Goal: Task Accomplishment & Management: Complete application form

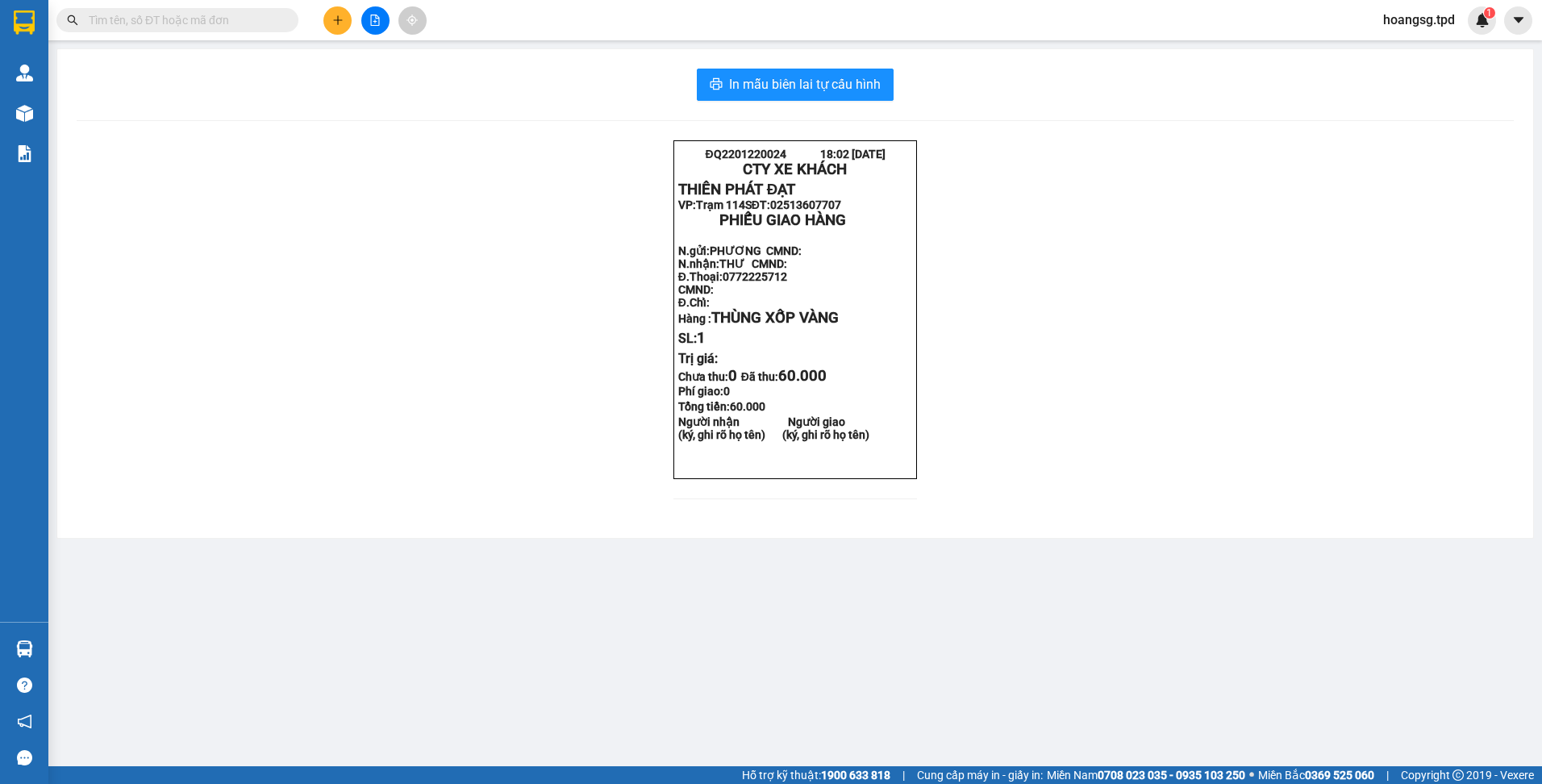
drag, startPoint x: 161, startPoint y: 2, endPoint x: 268, endPoint y: 20, distance: 108.5
click at [161, 2] on div "Kết quả tìm kiếm ( 0 ) Bộ lọc No Data hoangsg.tpd 1" at bounding box center [771, 20] width 1542 height 40
click at [346, 15] on button at bounding box center [337, 20] width 29 height 29
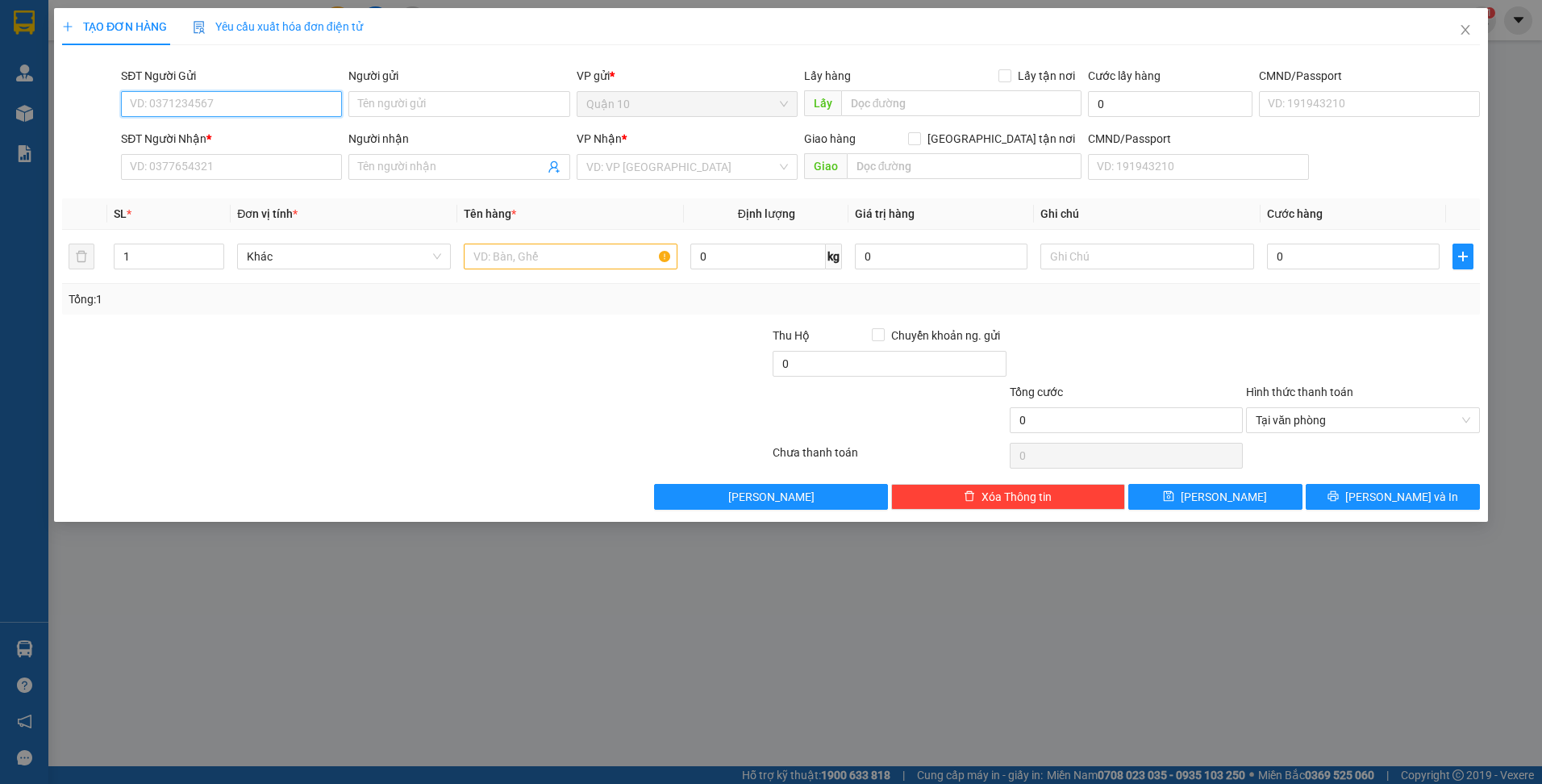
click at [219, 91] on input "SĐT Người Gửi" at bounding box center [231, 104] width 221 height 26
click at [216, 100] on input "SĐT Người Gửi" at bounding box center [231, 104] width 221 height 26
click at [214, 102] on input "SĐT Người Gửi" at bounding box center [231, 104] width 221 height 26
click at [209, 104] on input "SĐT Người Gửi" at bounding box center [231, 104] width 221 height 26
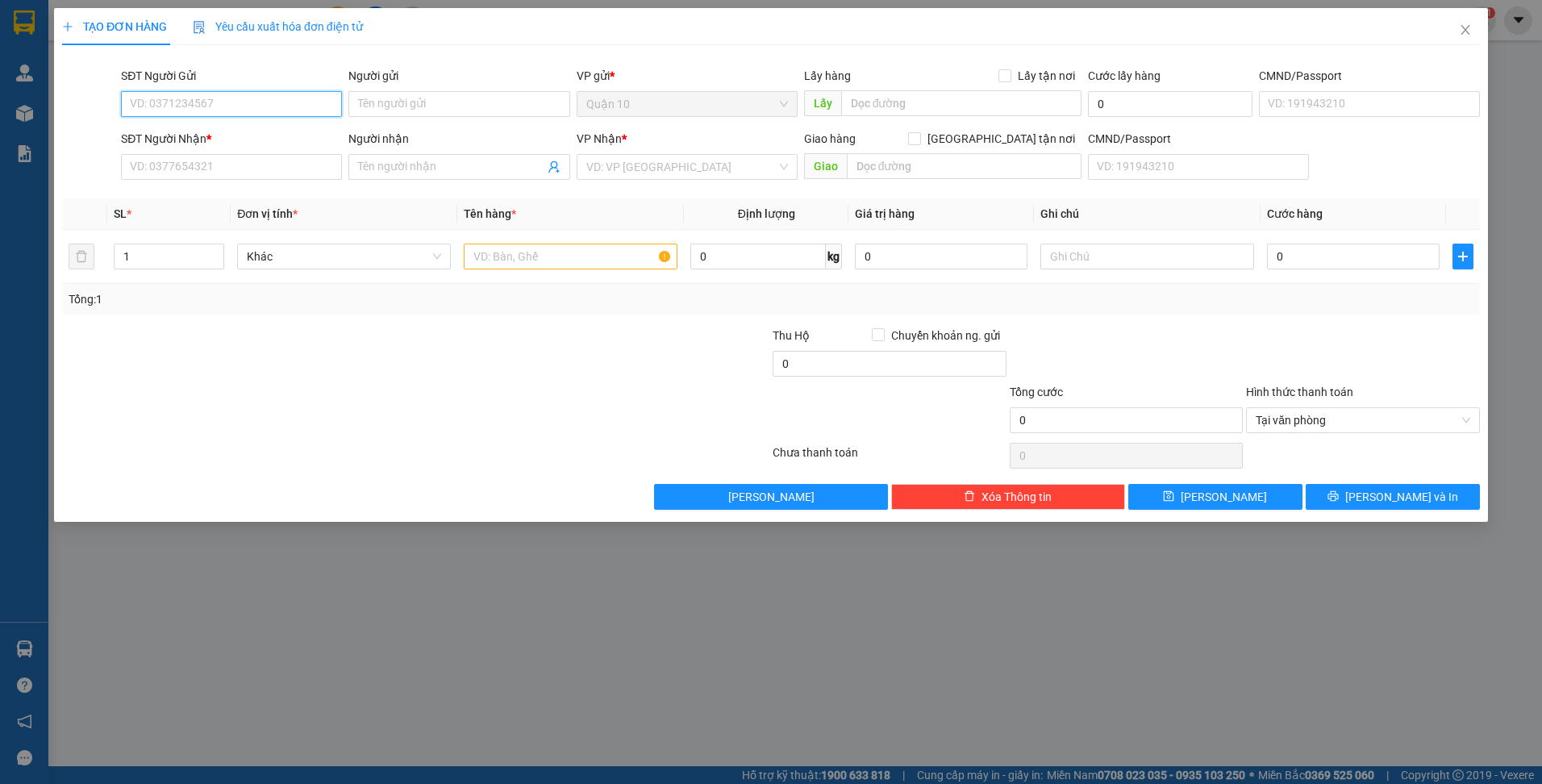
click at [209, 104] on input "SĐT Người Gửi" at bounding box center [231, 104] width 221 height 26
drag, startPoint x: 169, startPoint y: 110, endPoint x: 170, endPoint y: 101, distance: 9.1
click at [169, 105] on input "SĐT Người Gửi" at bounding box center [231, 104] width 221 height 26
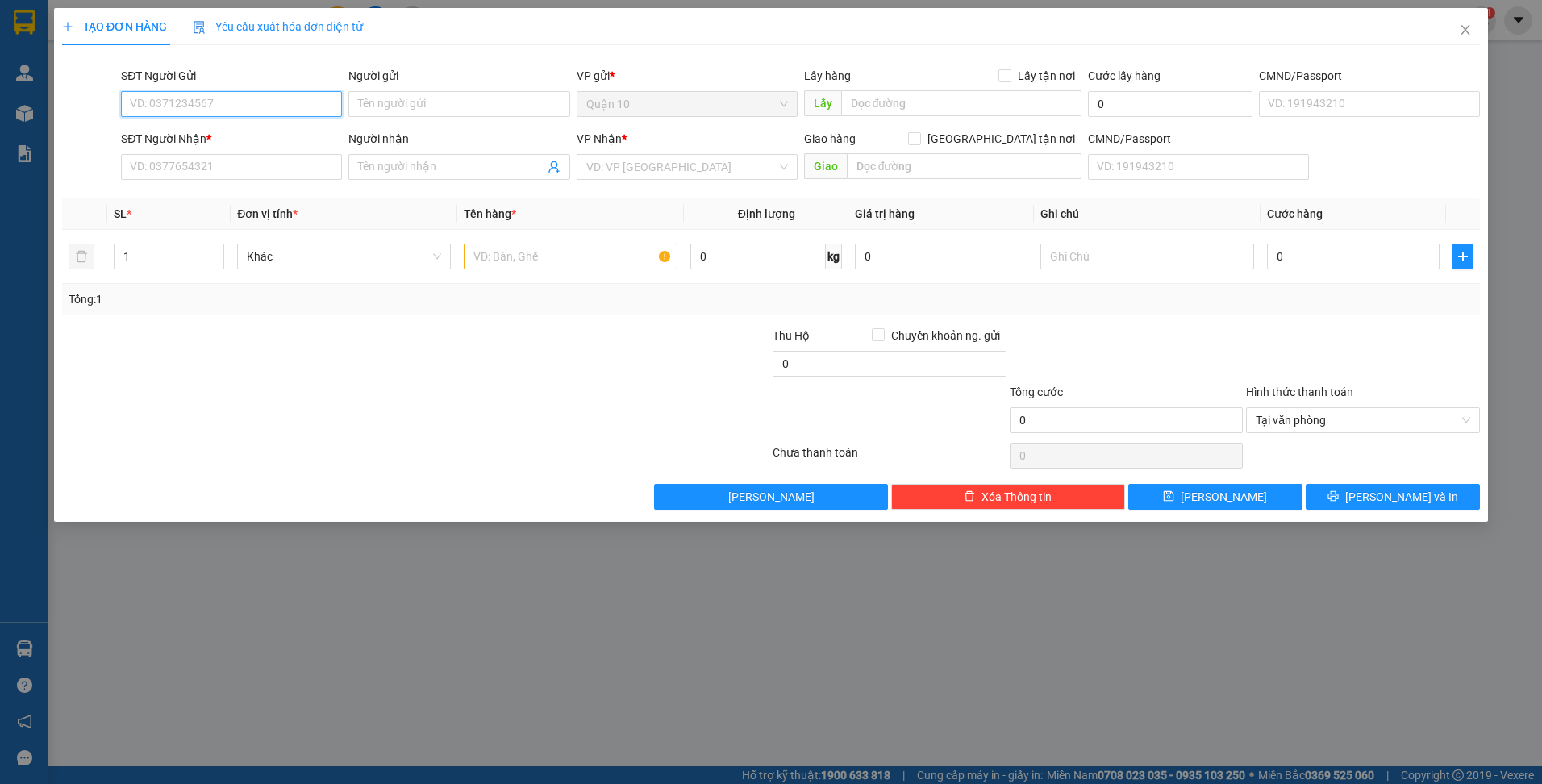
click at [171, 101] on input "SĐT Người Gửi" at bounding box center [231, 104] width 221 height 26
click at [172, 100] on input "SĐT Người Gửi" at bounding box center [231, 104] width 221 height 26
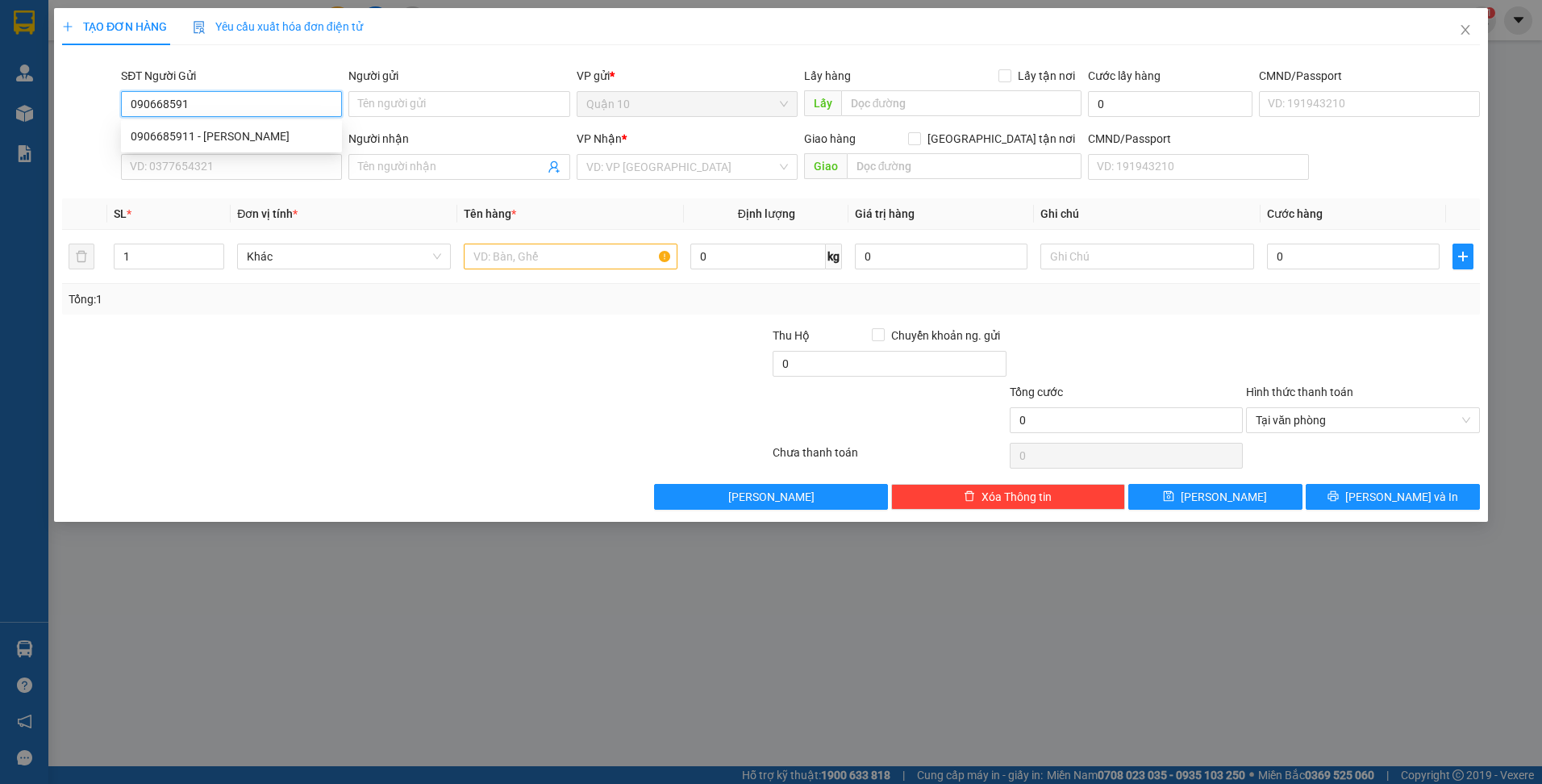
type input "0906685911"
click at [238, 131] on div "0906685911 - TIẾN NGUYỄN" at bounding box center [231, 136] width 201 height 18
type input "TIẾN NGUYỄN"
type input "042087007523"
type input "0866082627"
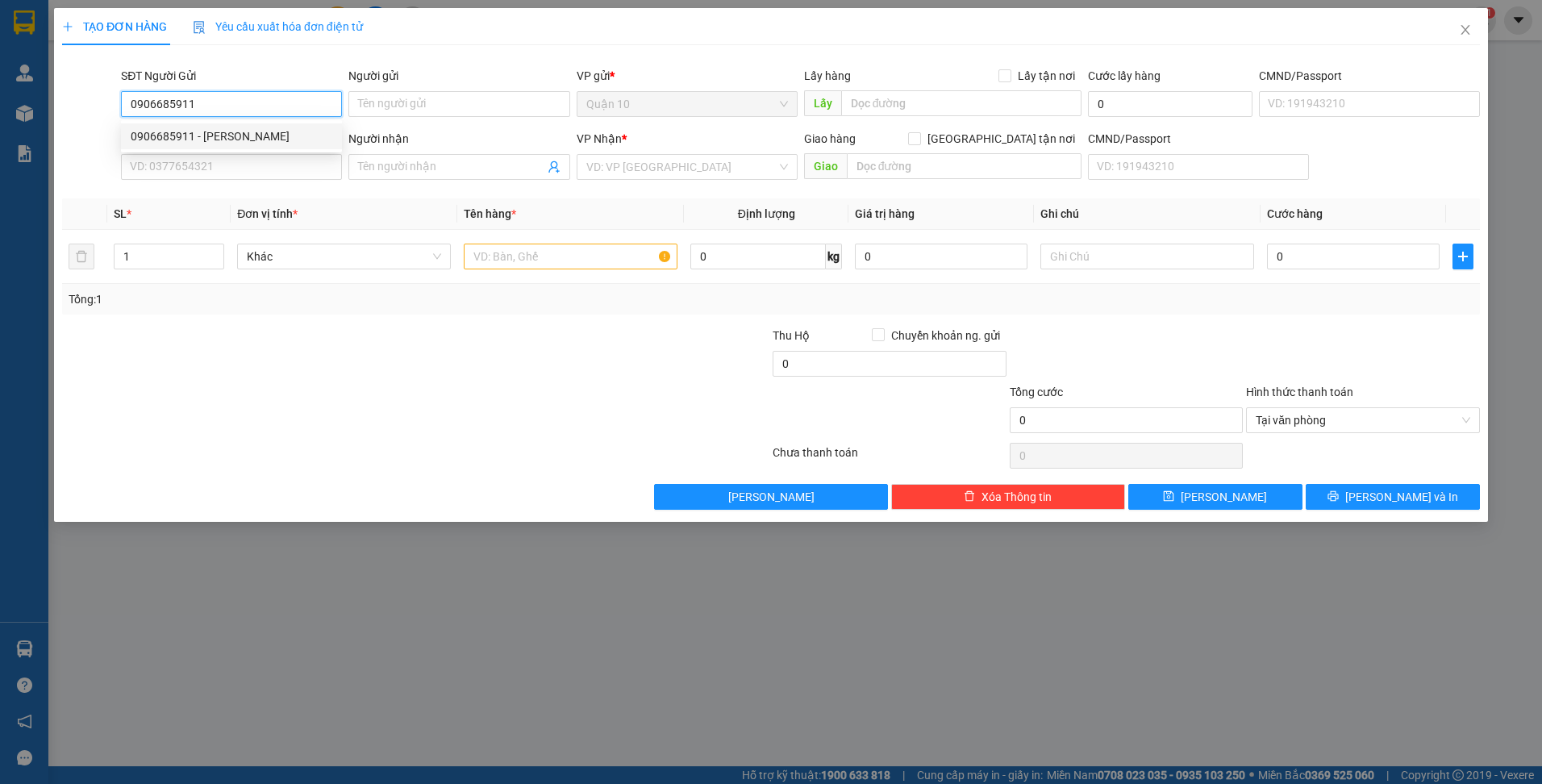
type input "HOÀNG (Ô TÔ TP"
type input "0906685911"
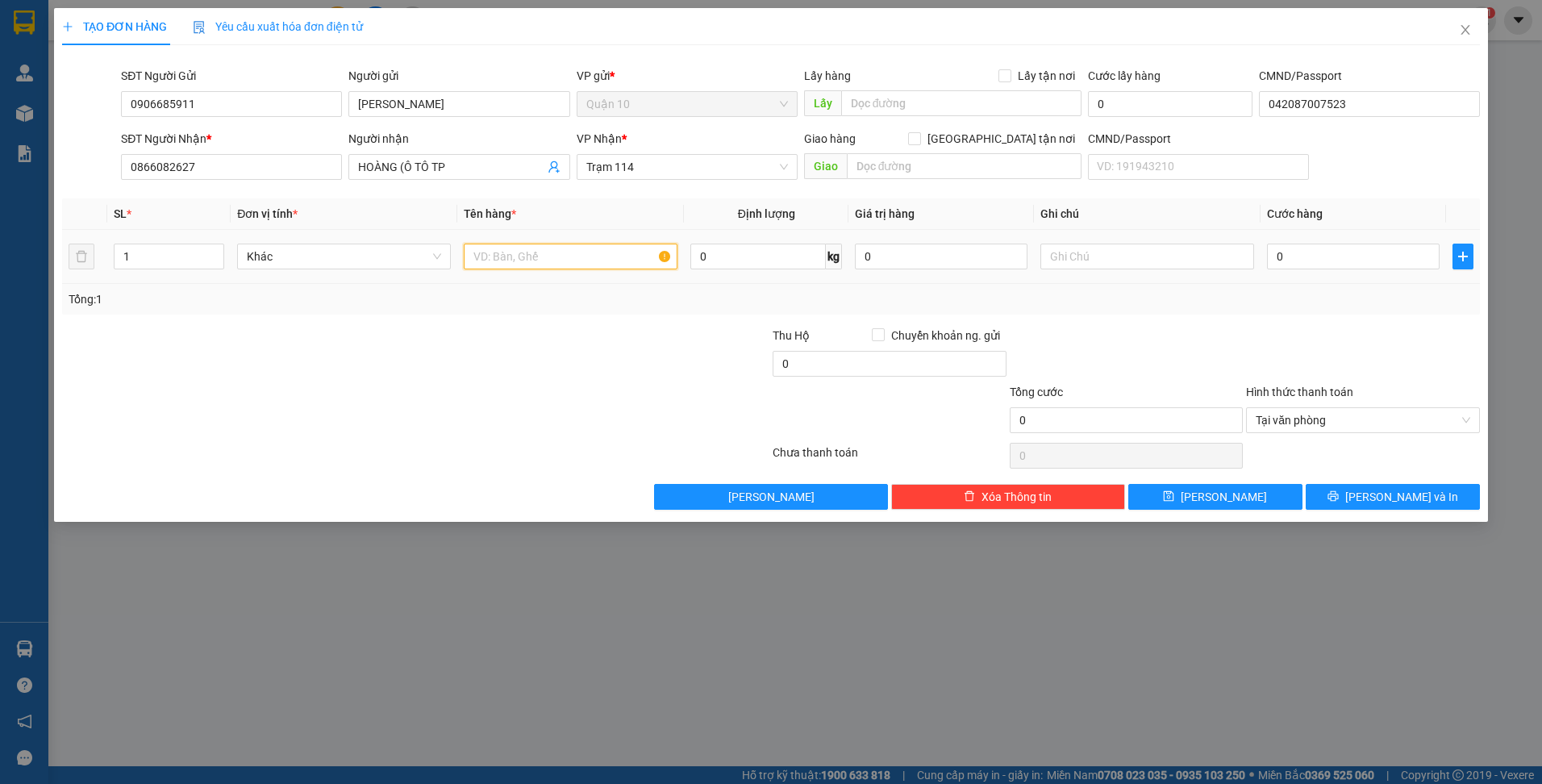
click at [500, 251] on input "text" at bounding box center [571, 257] width 214 height 26
drag, startPoint x: 527, startPoint y: 260, endPoint x: 398, endPoint y: 287, distance: 131.8
click at [398, 287] on div "SL * Đơn vị tính * Tên hàng * Định lượng Giá trị hàng Ghi chú Cước hàng 1 Khác …" at bounding box center [771, 256] width 1418 height 116
type input "h"
type input "hop giay do"
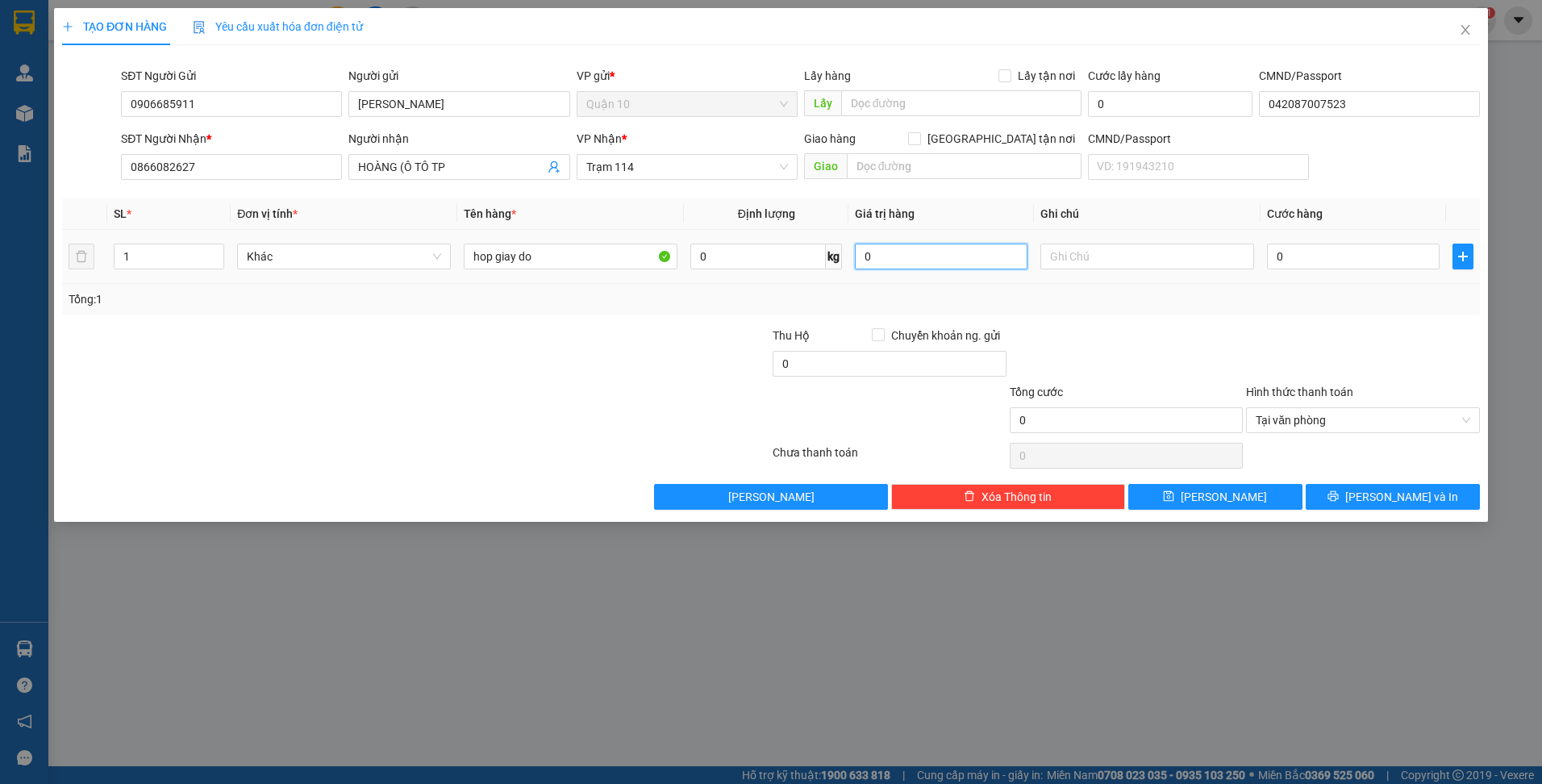
click at [913, 248] on input "0" at bounding box center [941, 257] width 173 height 26
type input "2.000.000"
click at [594, 249] on input "hop giay do" at bounding box center [571, 257] width 214 height 26
type input "hop giay do pt"
click at [1338, 252] on input "0" at bounding box center [1354, 257] width 173 height 26
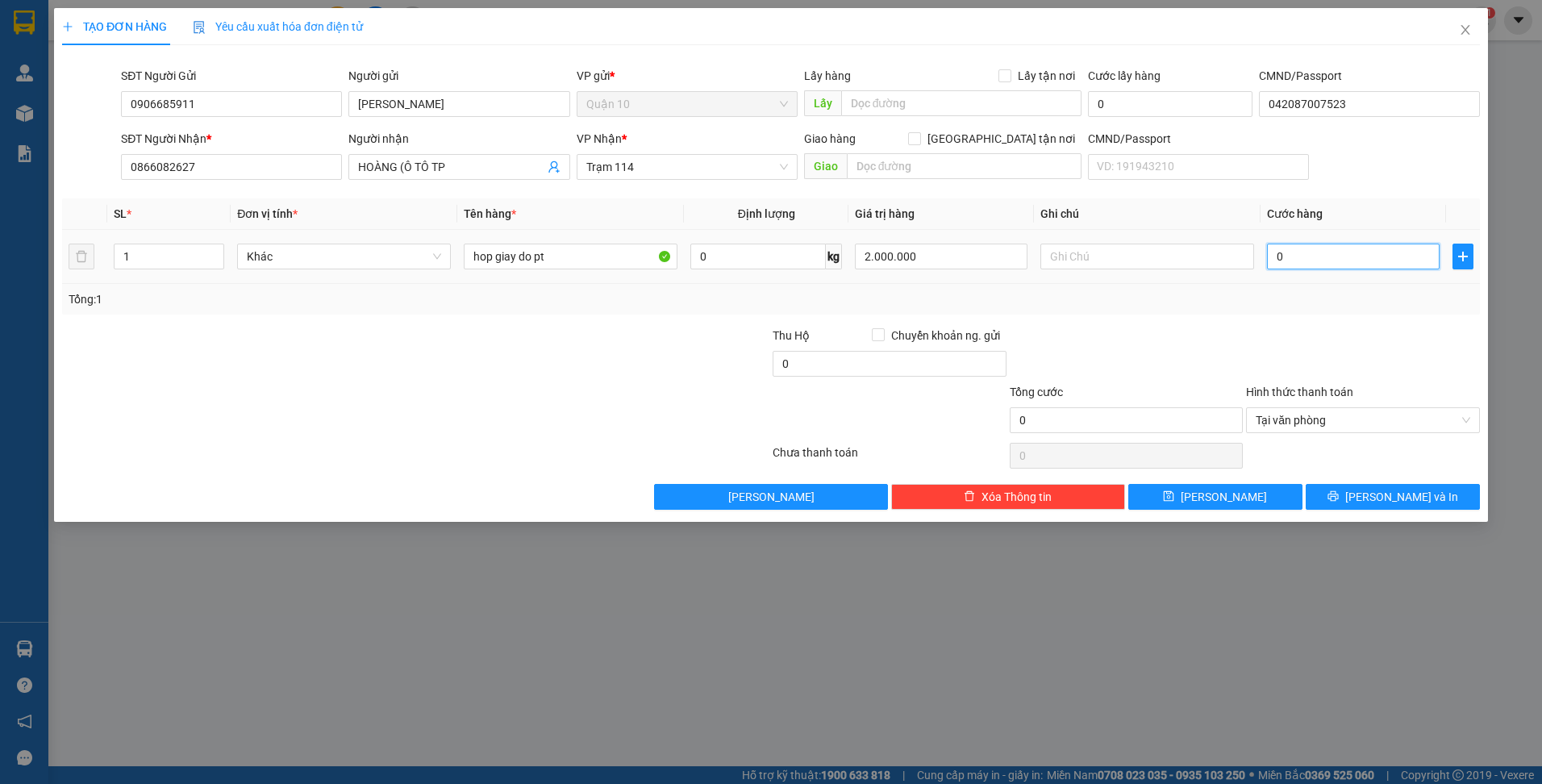
type input "4"
type input "40"
type input "400"
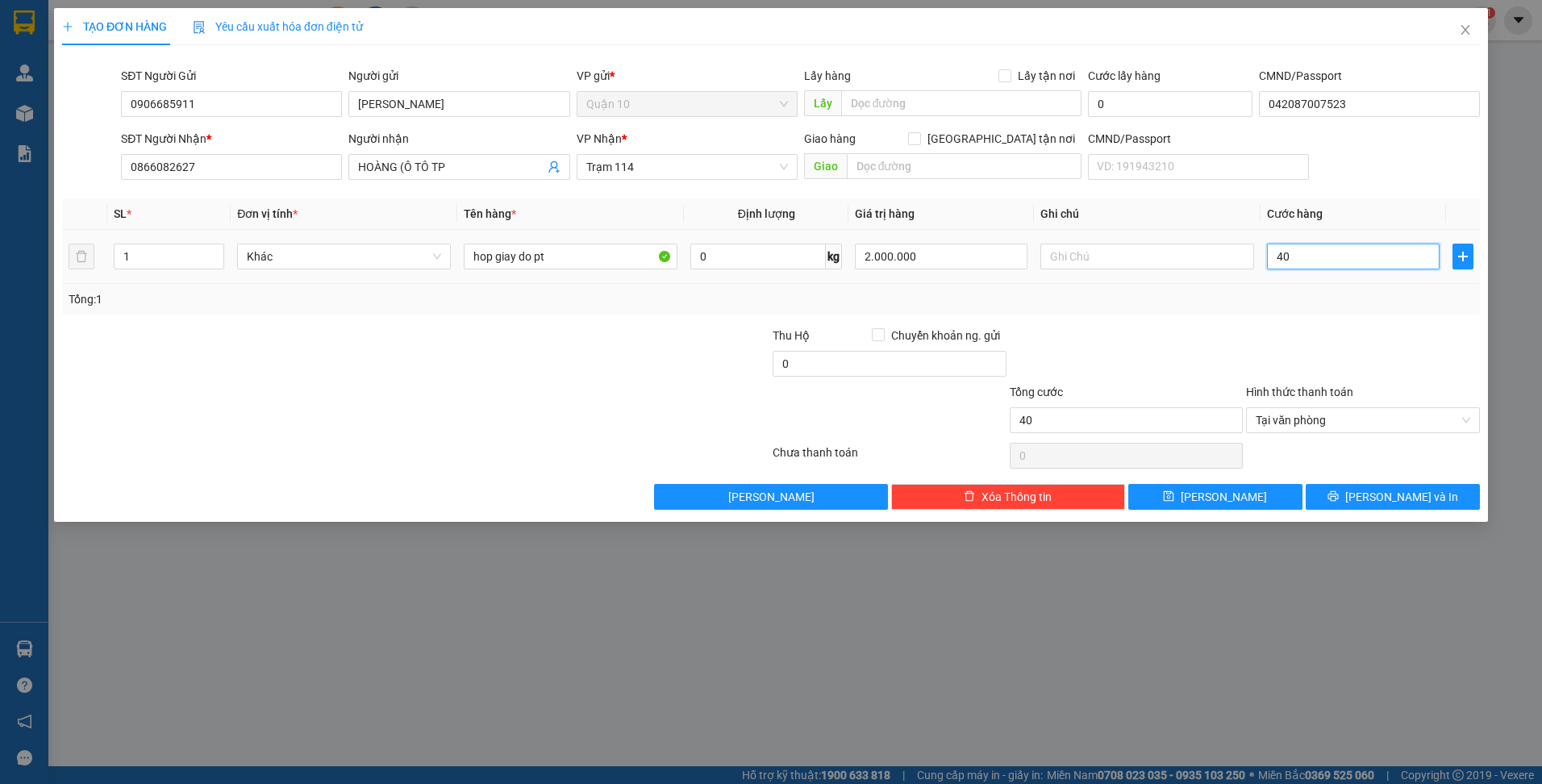
type input "400"
type input "4.000"
type input "40.000"
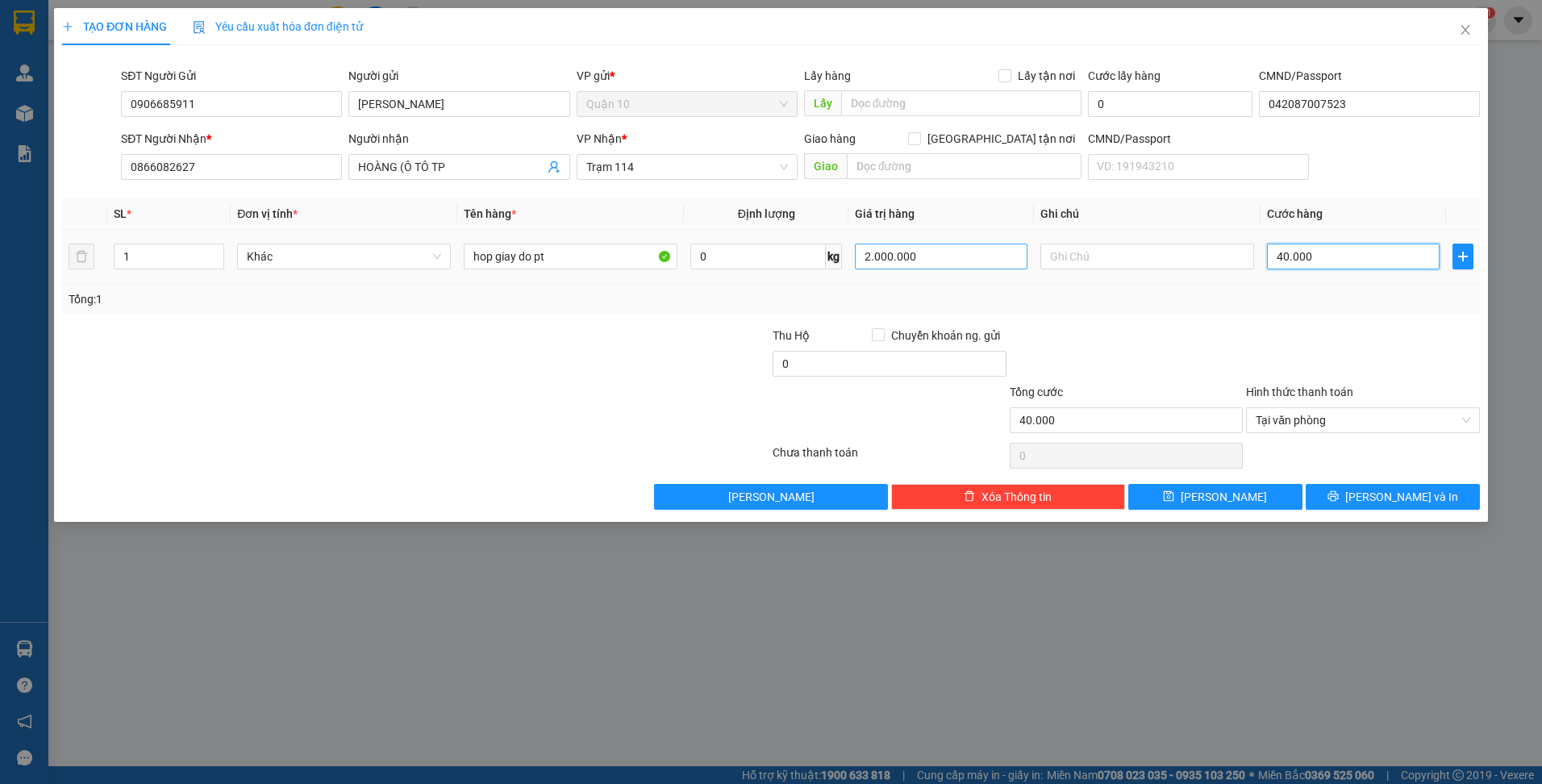
type input "40.000"
drag, startPoint x: 928, startPoint y: 258, endPoint x: 754, endPoint y: 258, distance: 174.0
click at [754, 258] on tr "1 Khác hop giay do pt 0 kg 2.000.000 40.000" at bounding box center [771, 257] width 1418 height 54
type input "1.000.000"
click at [1190, 339] on div at bounding box center [1126, 355] width 237 height 56
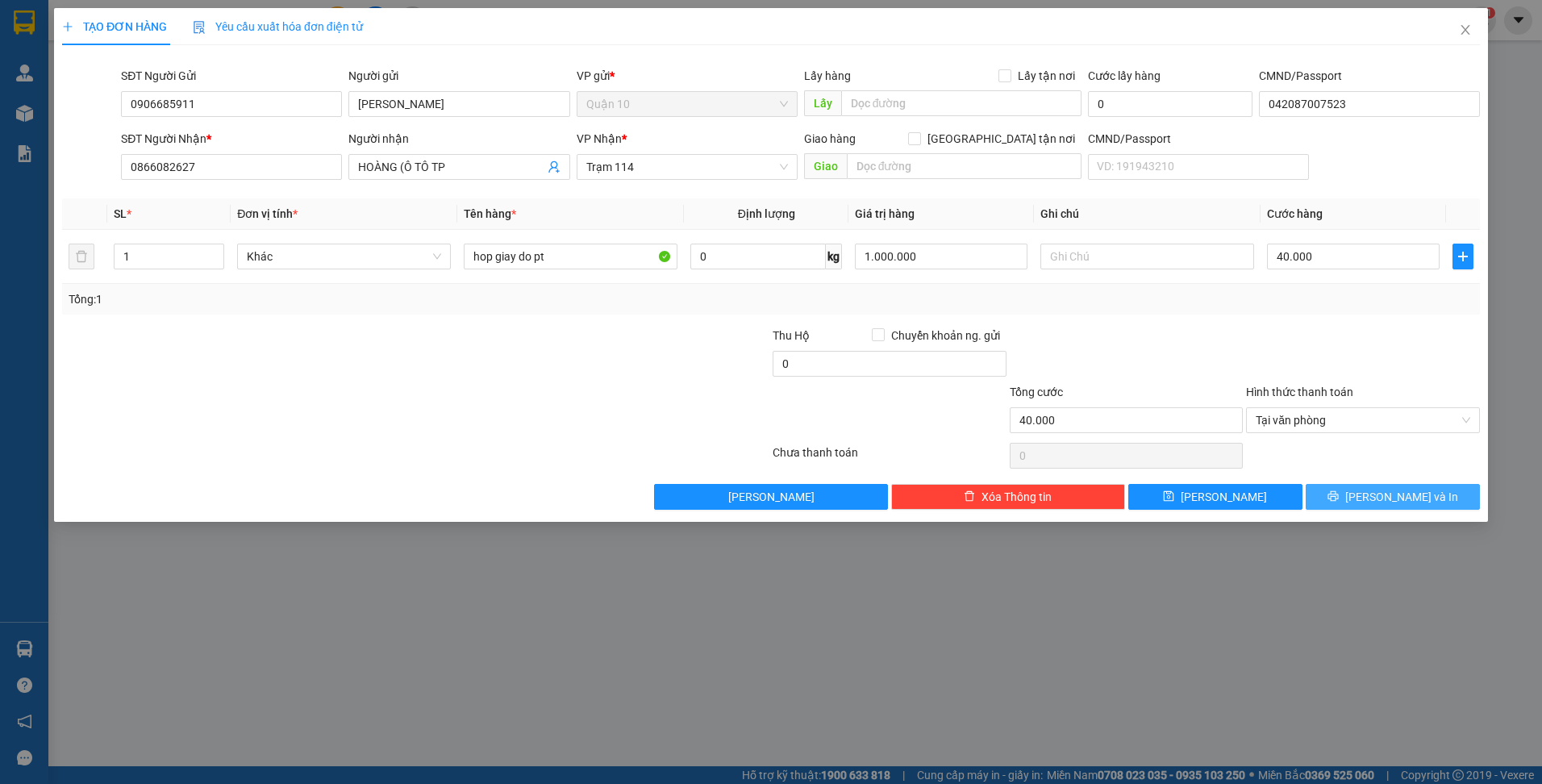
click at [1359, 494] on button "Lưu và In" at bounding box center [1393, 497] width 174 height 26
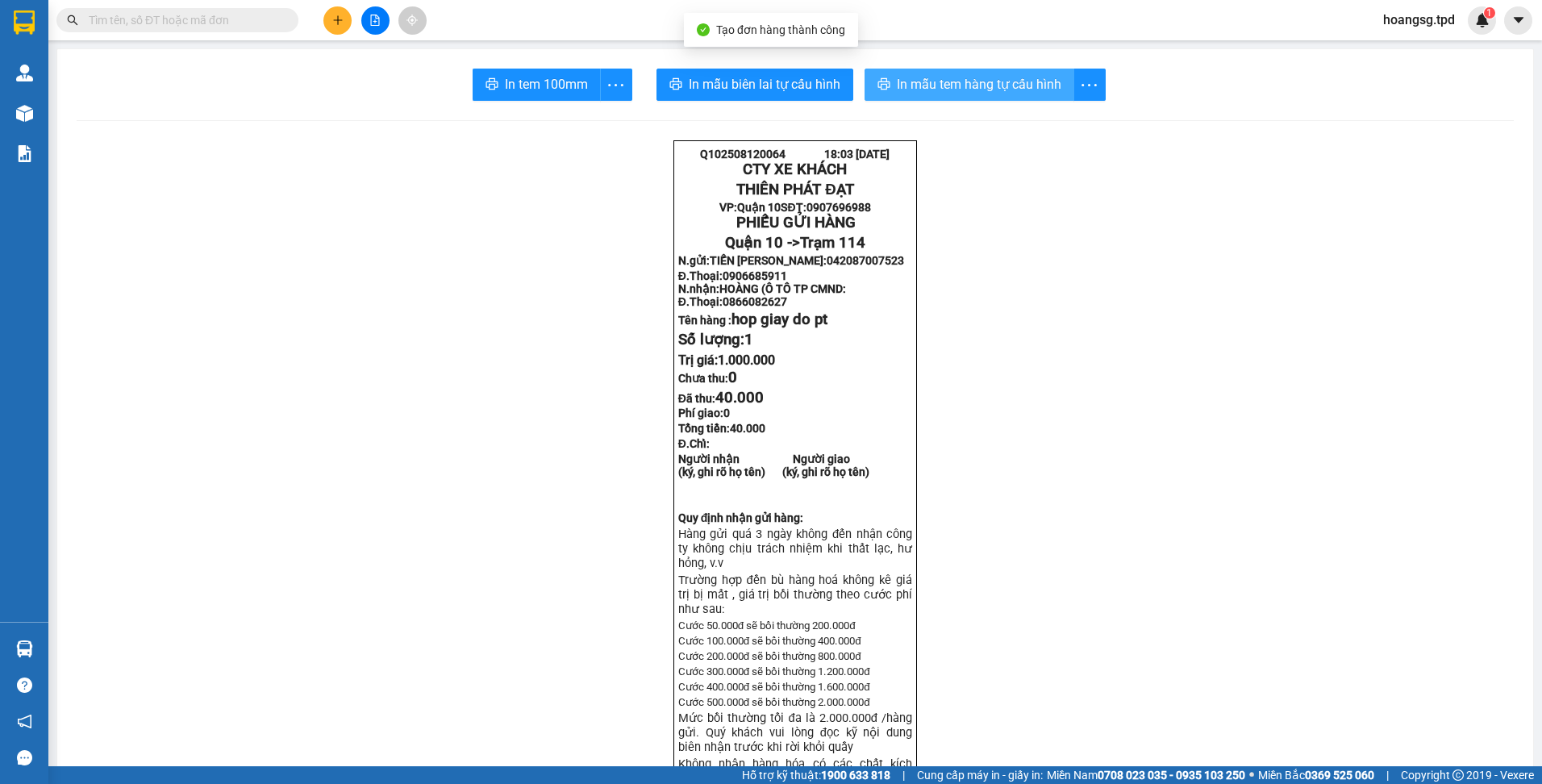
click at [910, 75] on span "In mẫu tem hàng tự cấu hình" at bounding box center [979, 84] width 165 height 20
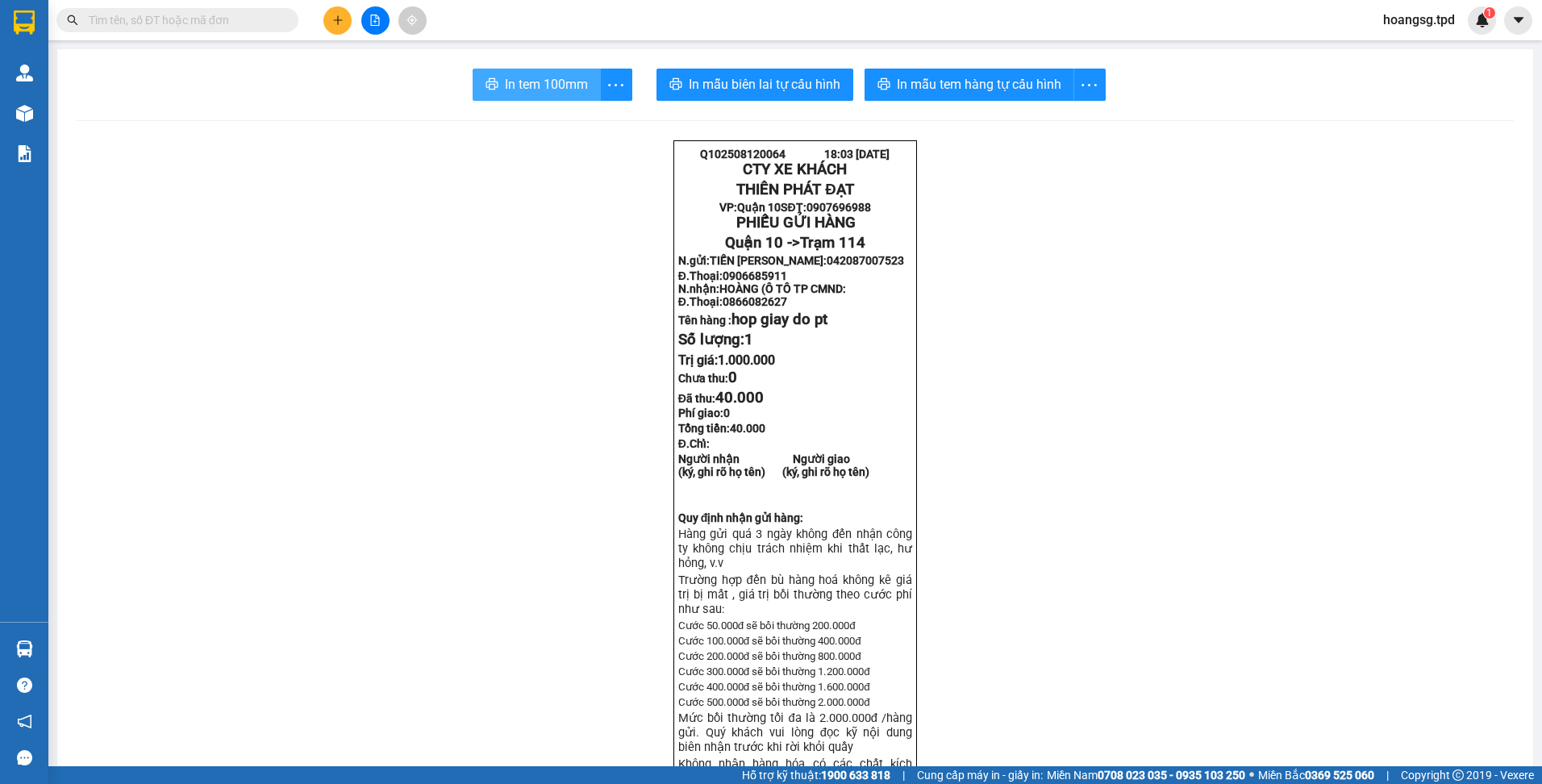
click at [557, 93] on span "In tem 100mm" at bounding box center [546, 84] width 83 height 20
click at [535, 87] on span "In tem 100mm" at bounding box center [546, 84] width 83 height 20
click at [542, 80] on span "In tem 100mm" at bounding box center [546, 84] width 83 height 20
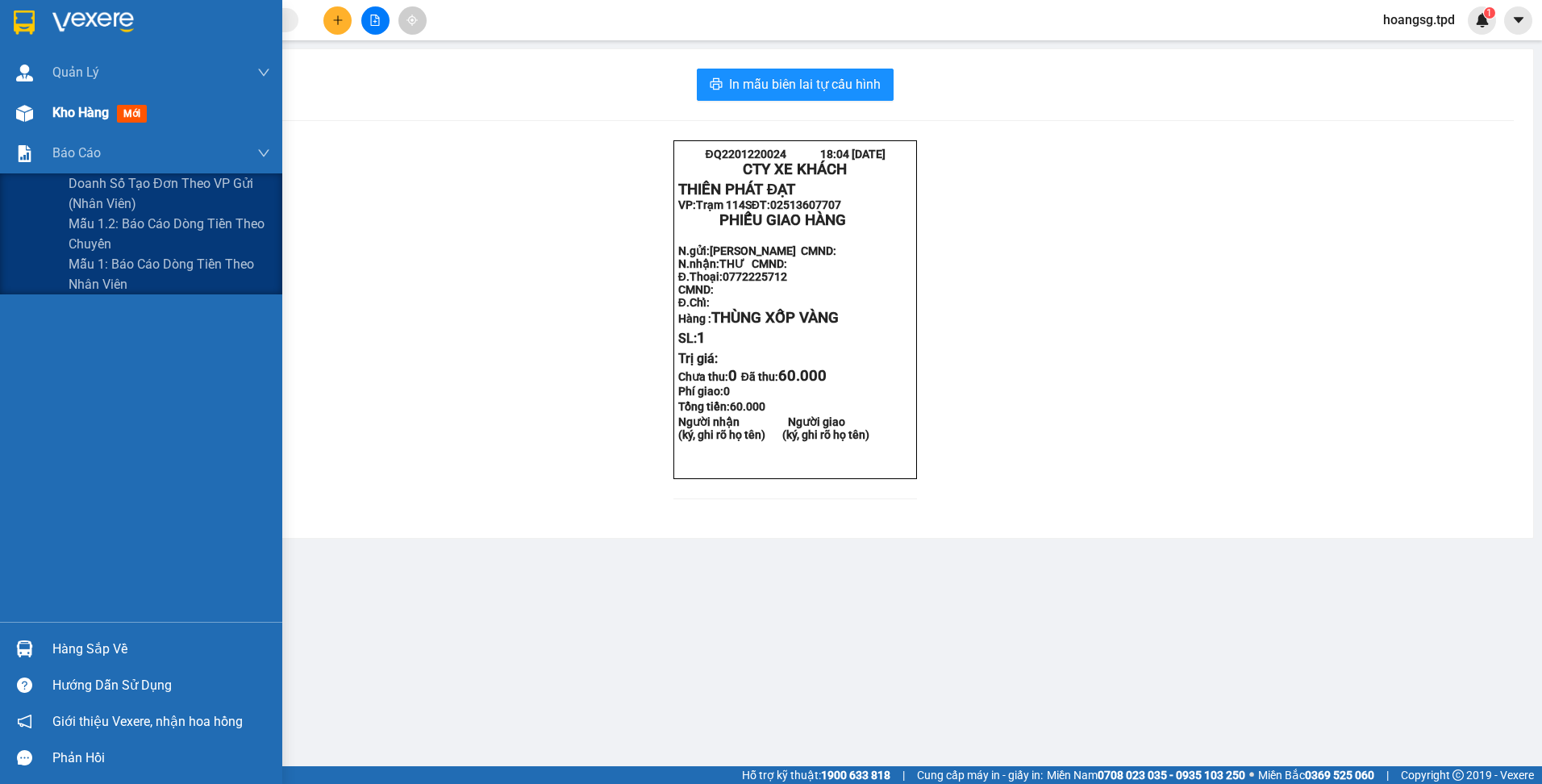
click at [101, 117] on span "Kho hàng" at bounding box center [80, 112] width 56 height 15
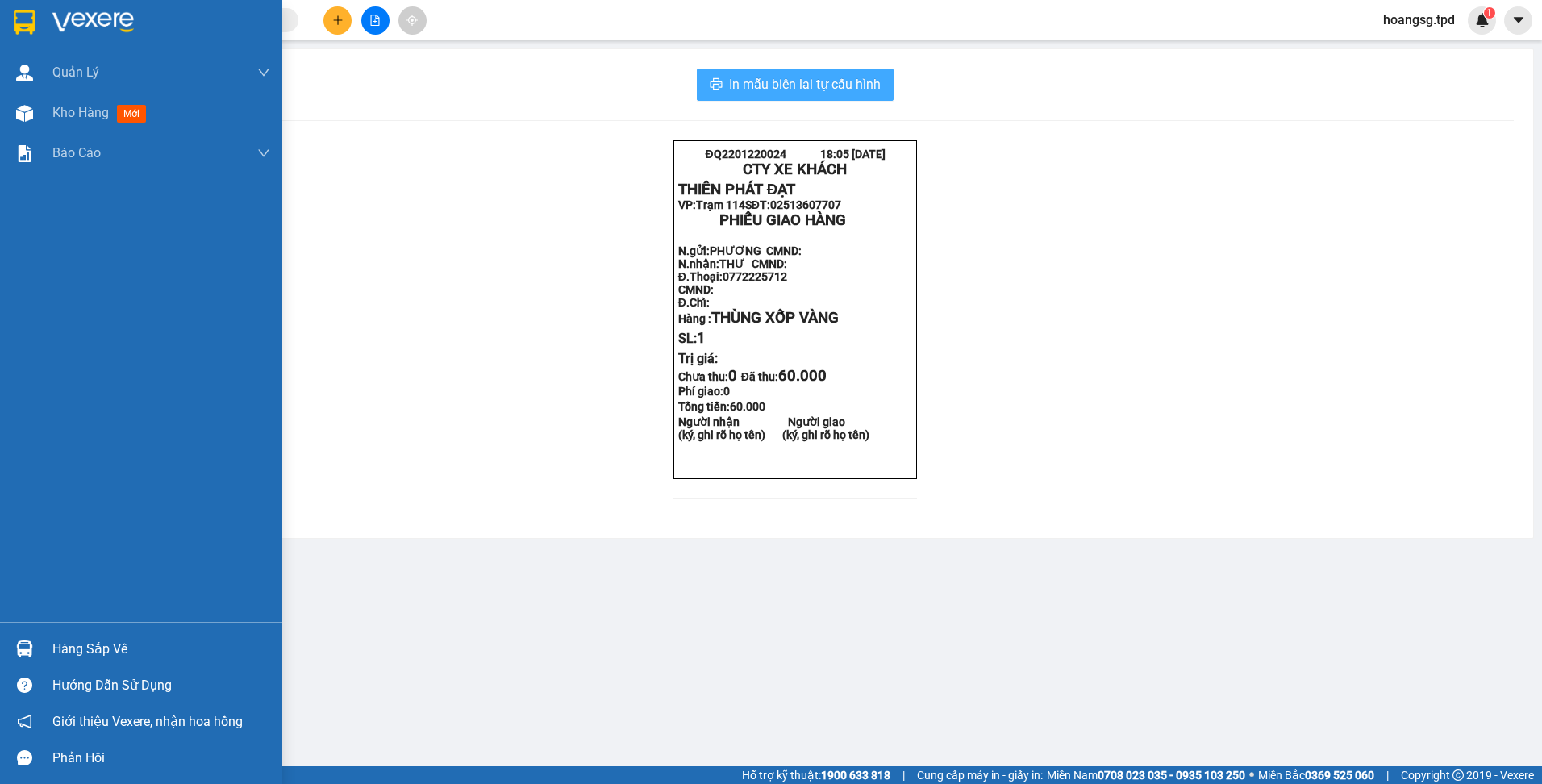
drag, startPoint x: 78, startPoint y: 116, endPoint x: 868, endPoint y: 82, distance: 790.7
click at [415, 149] on section "Kết quả tìm kiếm ( 0 ) Bộ lọc No Data hoangsg.tpd 1 Quản Lý Quản lý khách hàng …" at bounding box center [771, 392] width 1542 height 784
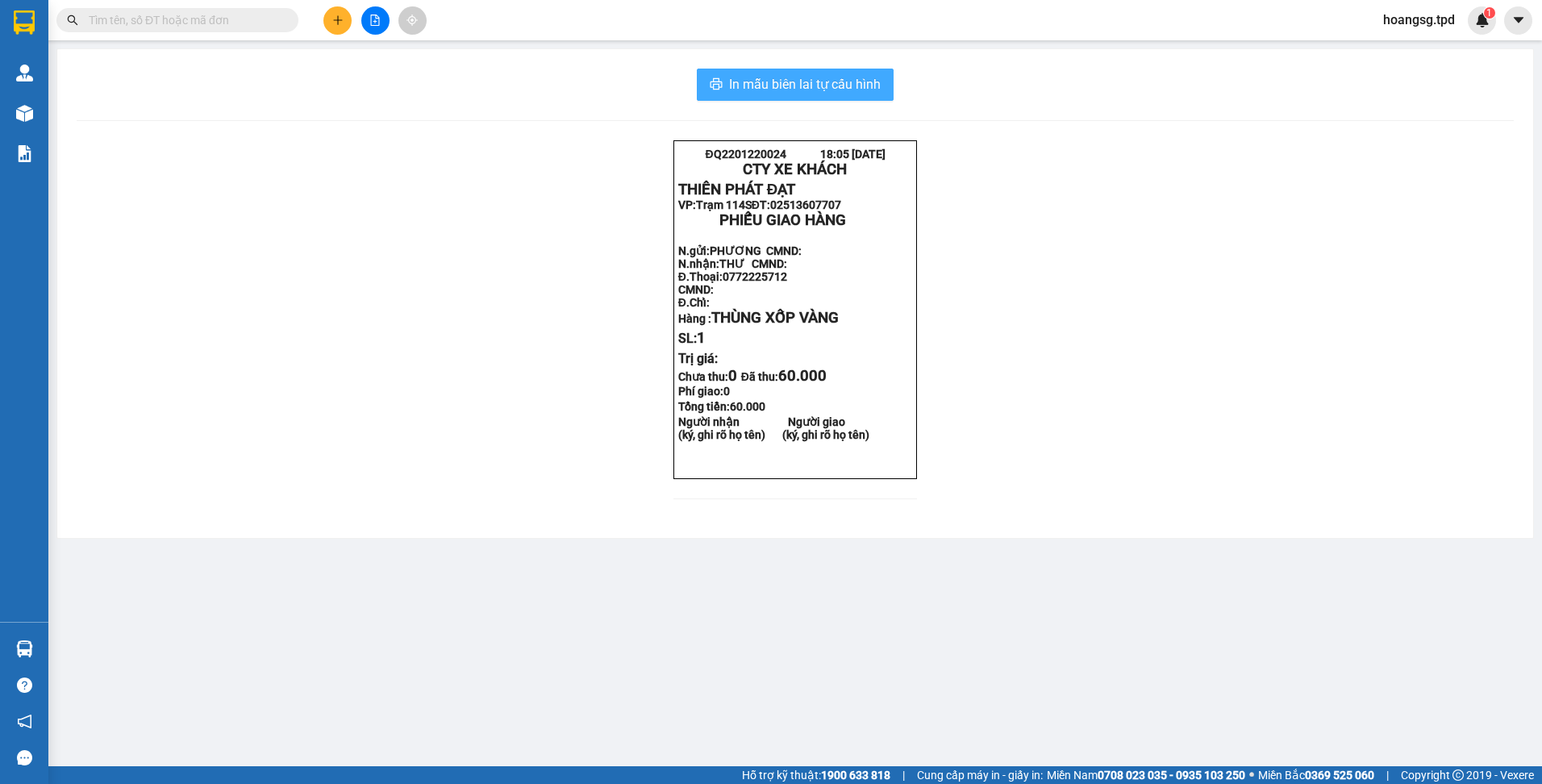
click at [808, 88] on span "In mẫu biên lai tự cấu hình" at bounding box center [805, 84] width 152 height 20
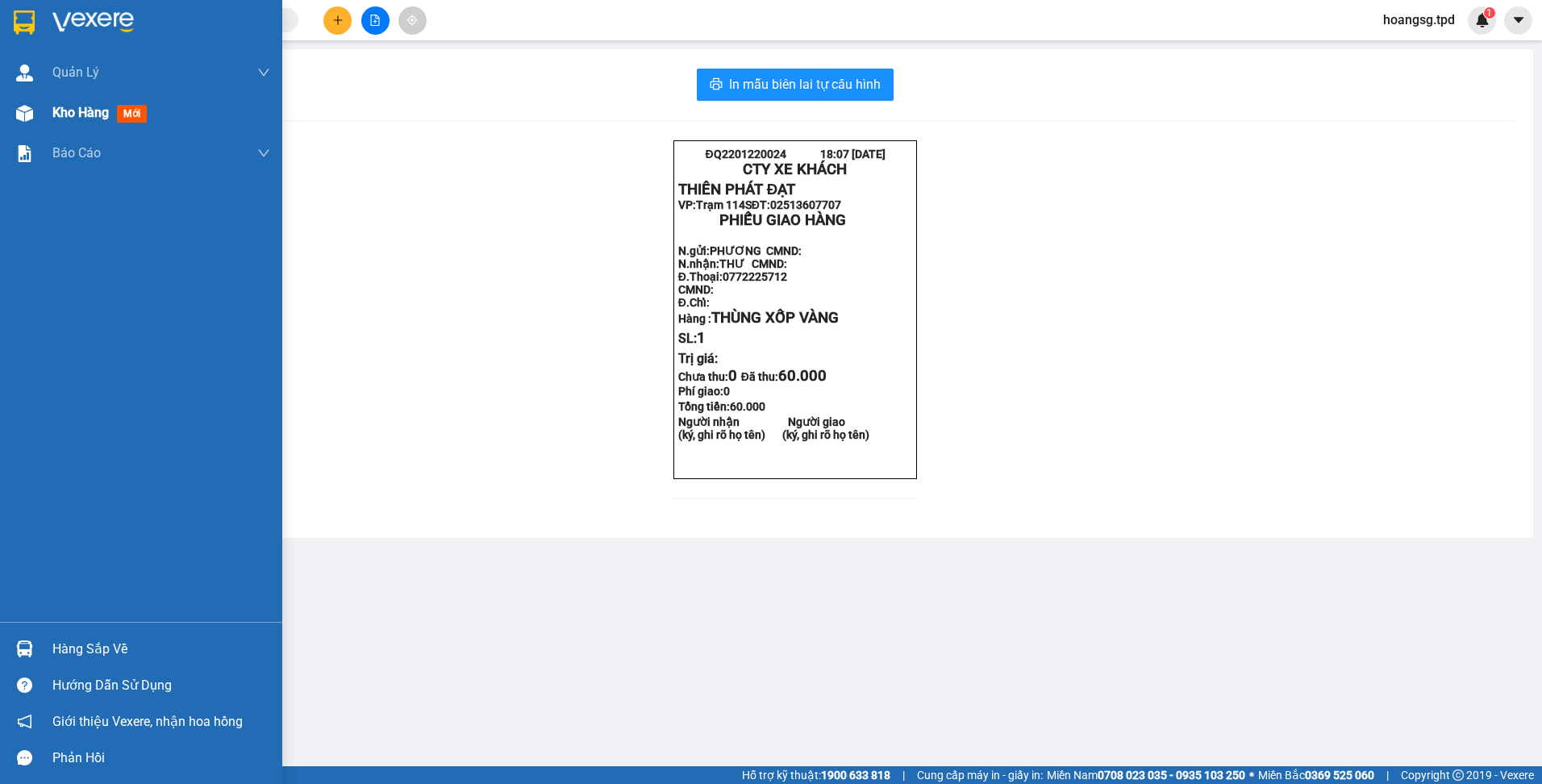
click at [90, 117] on span "Kho hàng" at bounding box center [80, 112] width 56 height 15
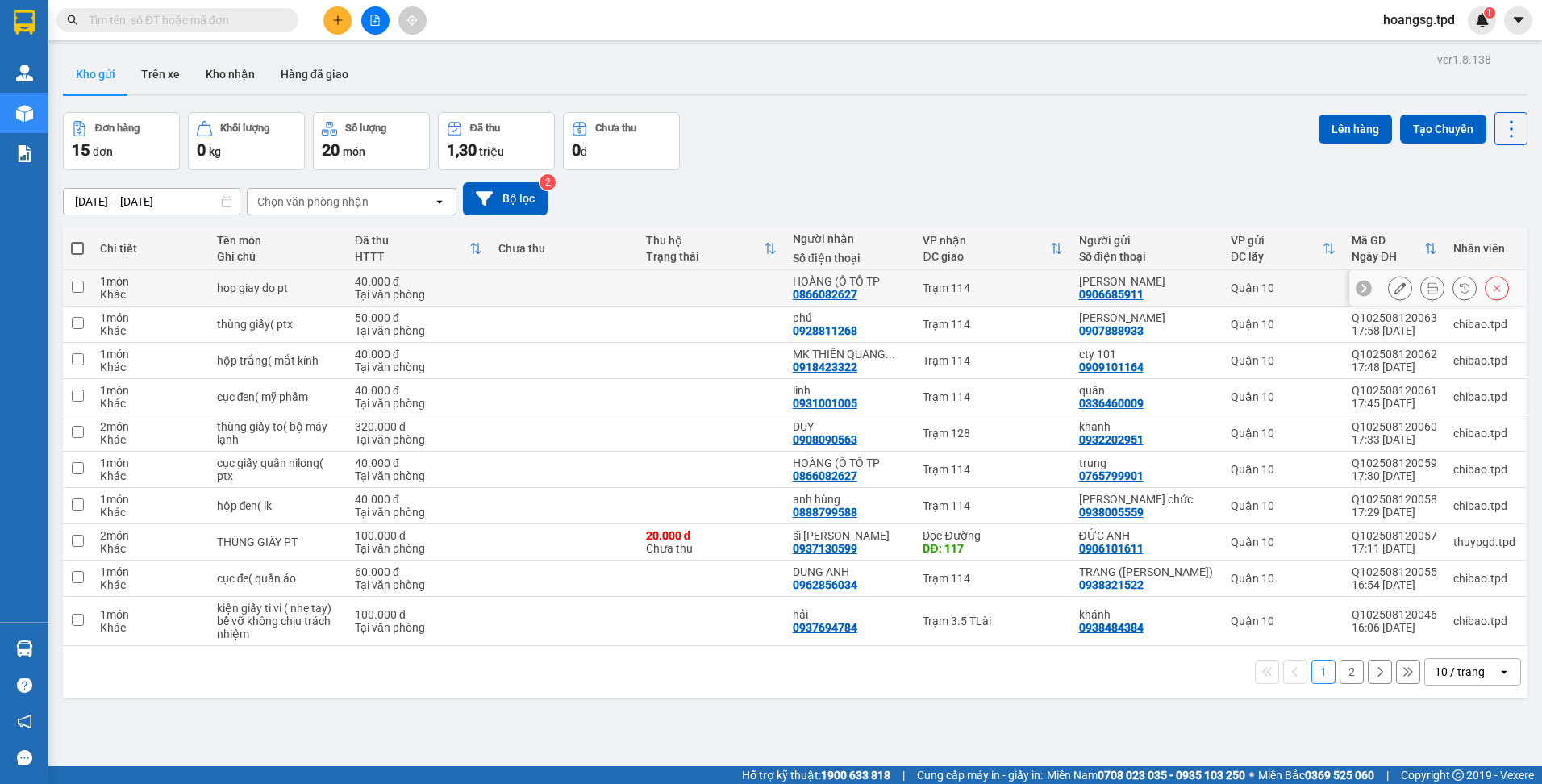
click at [1421, 280] on button at bounding box center [1433, 288] width 23 height 29
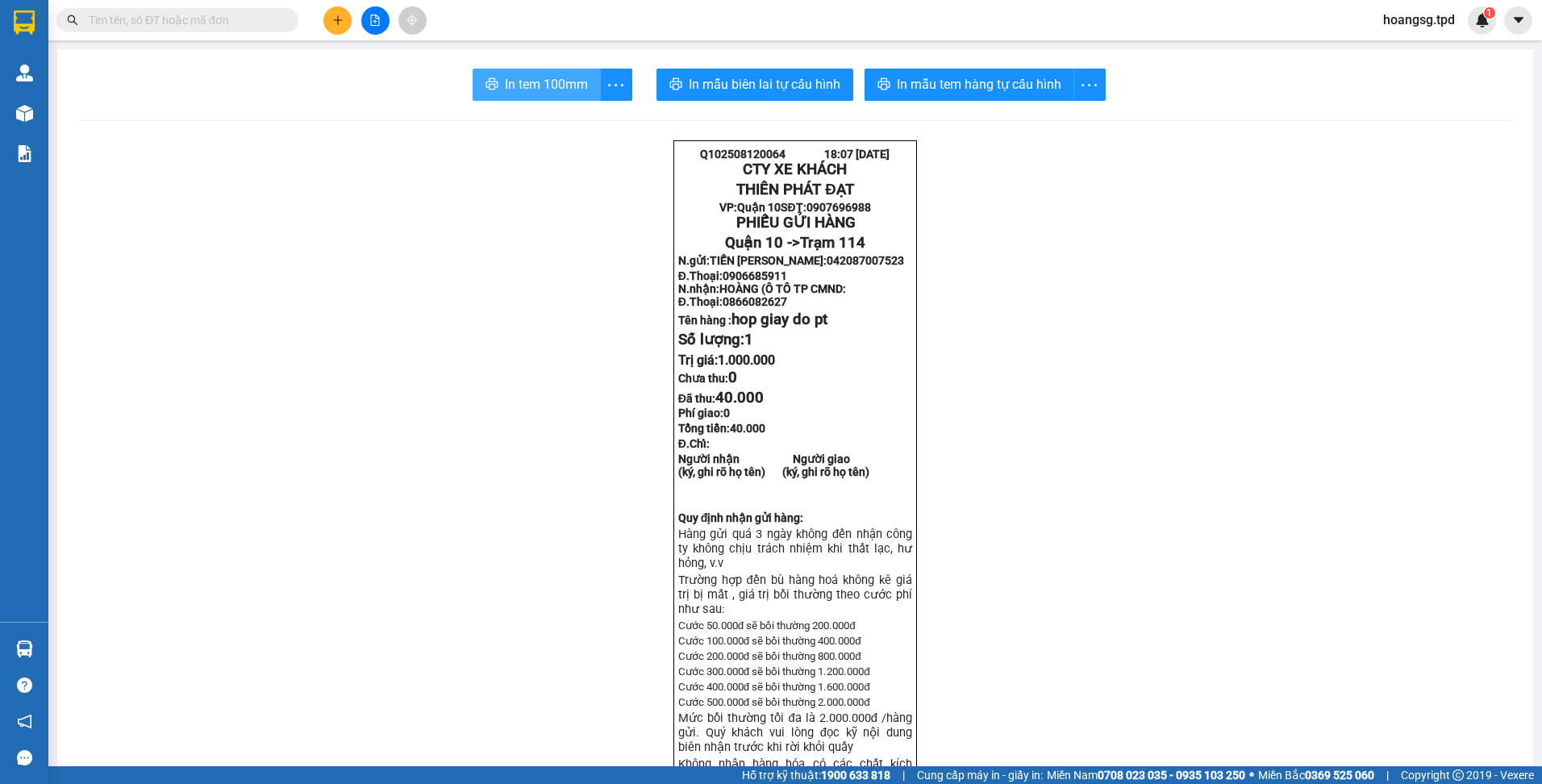
click at [577, 88] on span "In tem 100mm" at bounding box center [546, 84] width 83 height 20
click at [497, 94] on button "In tem 100mm" at bounding box center [536, 85] width 128 height 33
click at [504, 88] on span "In tem 100mm" at bounding box center [546, 84] width 83 height 20
click at [336, 24] on icon "plus" at bounding box center [338, 20] width 11 height 11
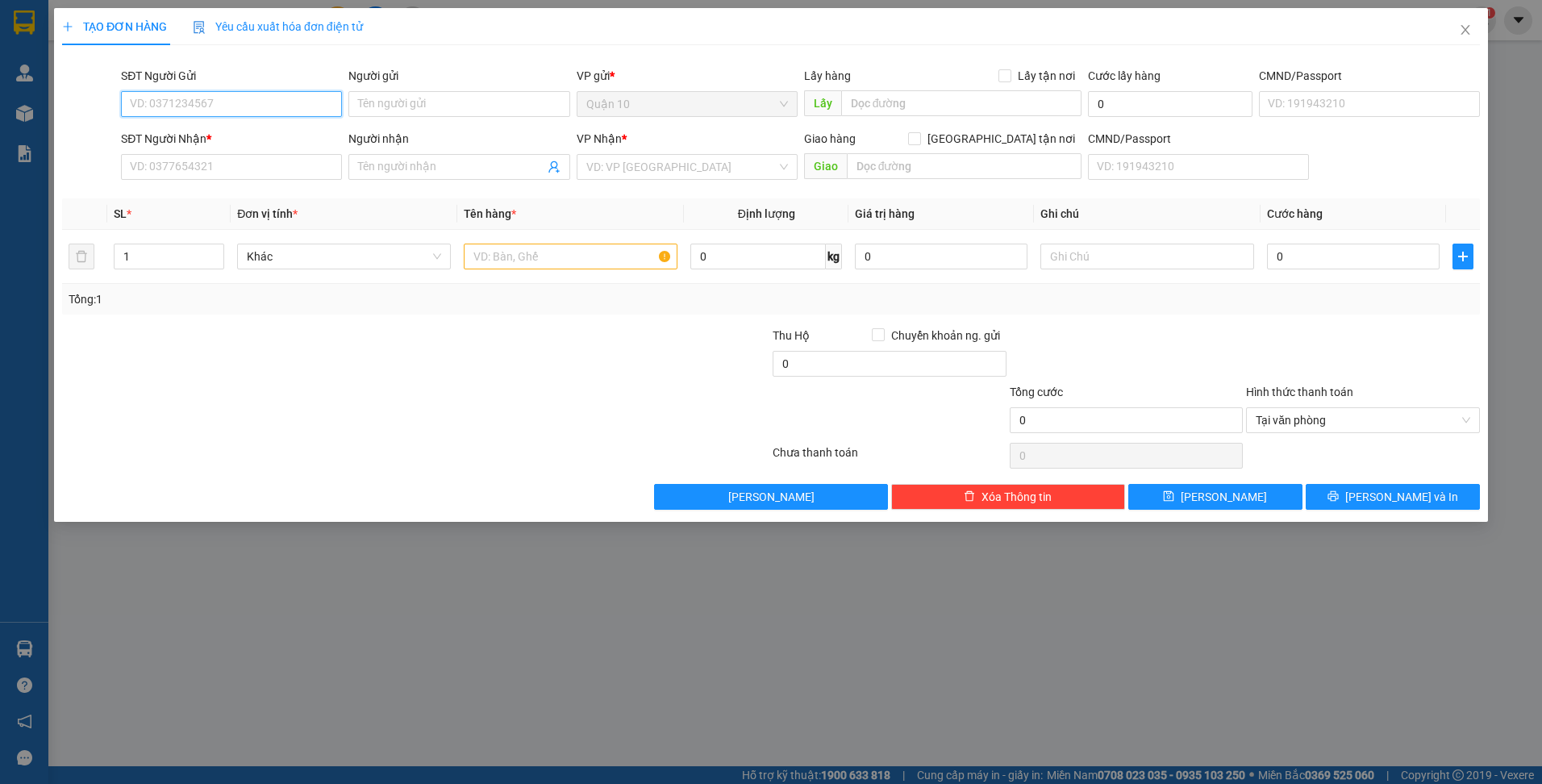
click at [196, 109] on input "SĐT Người Gửi" at bounding box center [231, 104] width 221 height 26
type input "0357057980"
click at [235, 134] on div "0357057980 - HƯƠNG" at bounding box center [231, 136] width 201 height 18
type input "HƯƠNG"
type input "035090005931"
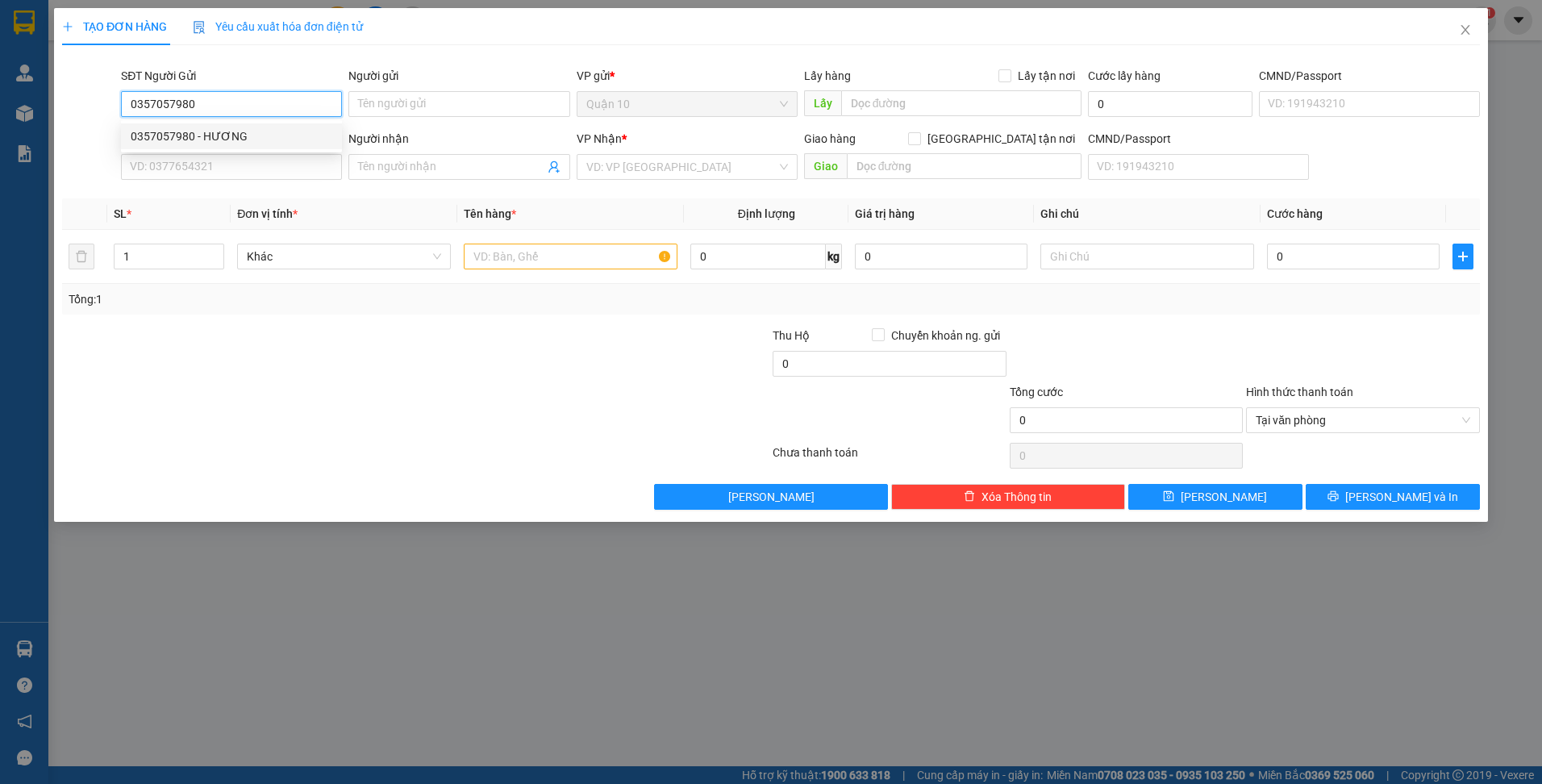
type input "0372204778"
type input "đức"
type input "075097013337"
type input "0357057980"
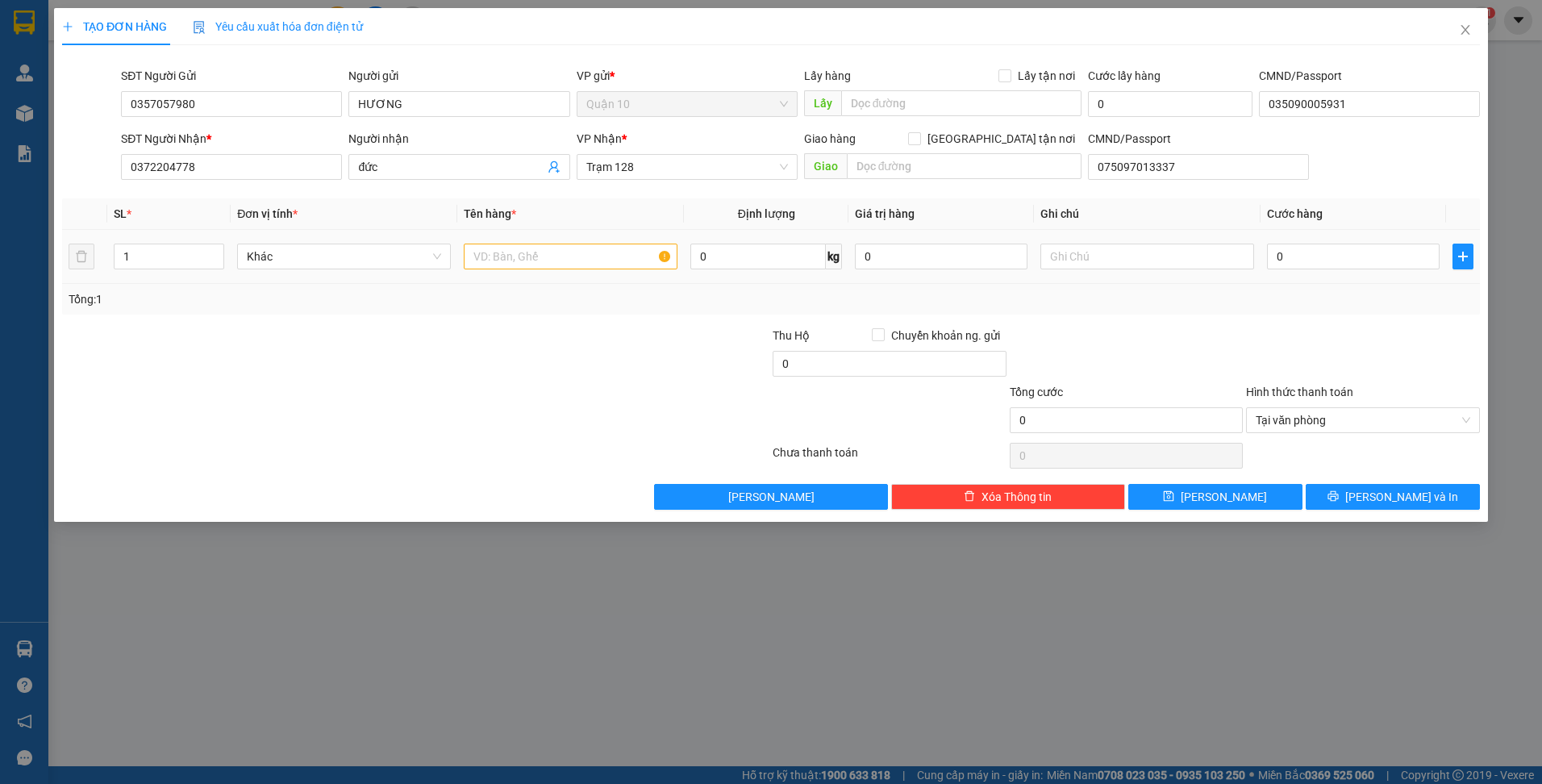
click at [552, 236] on td at bounding box center [571, 257] width 227 height 54
click at [562, 255] on input "text" at bounding box center [571, 257] width 214 height 26
click at [606, 174] on span "Trạm 128" at bounding box center [686, 167] width 201 height 24
type input "thuøng giaáy lk"
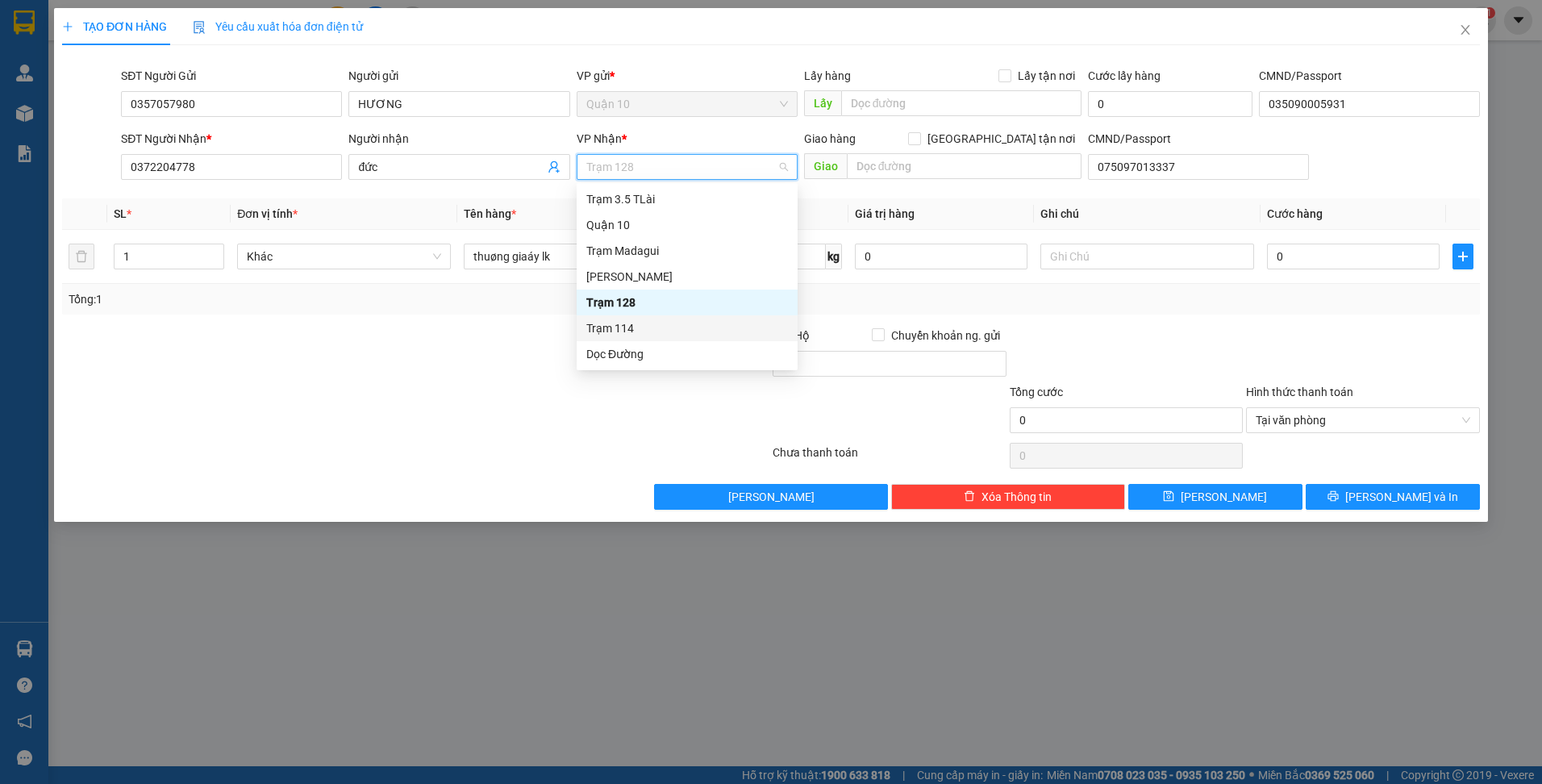
click at [631, 319] on div "Trạm 114" at bounding box center [686, 328] width 201 height 18
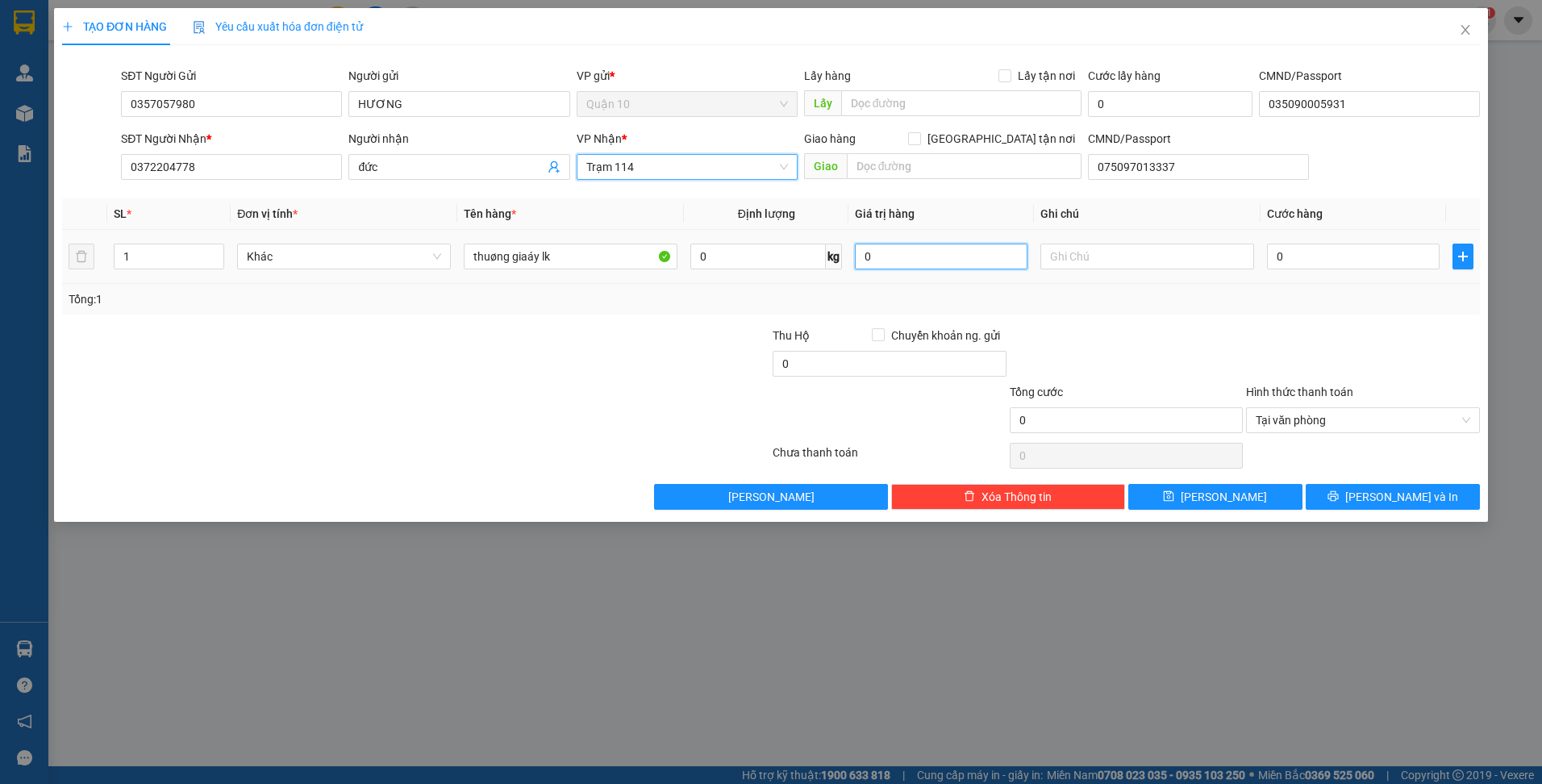
click at [914, 262] on input "0" at bounding box center [941, 257] width 173 height 26
type input "2.000.000"
click at [1361, 265] on input "0" at bounding box center [1354, 257] width 173 height 26
type input "6"
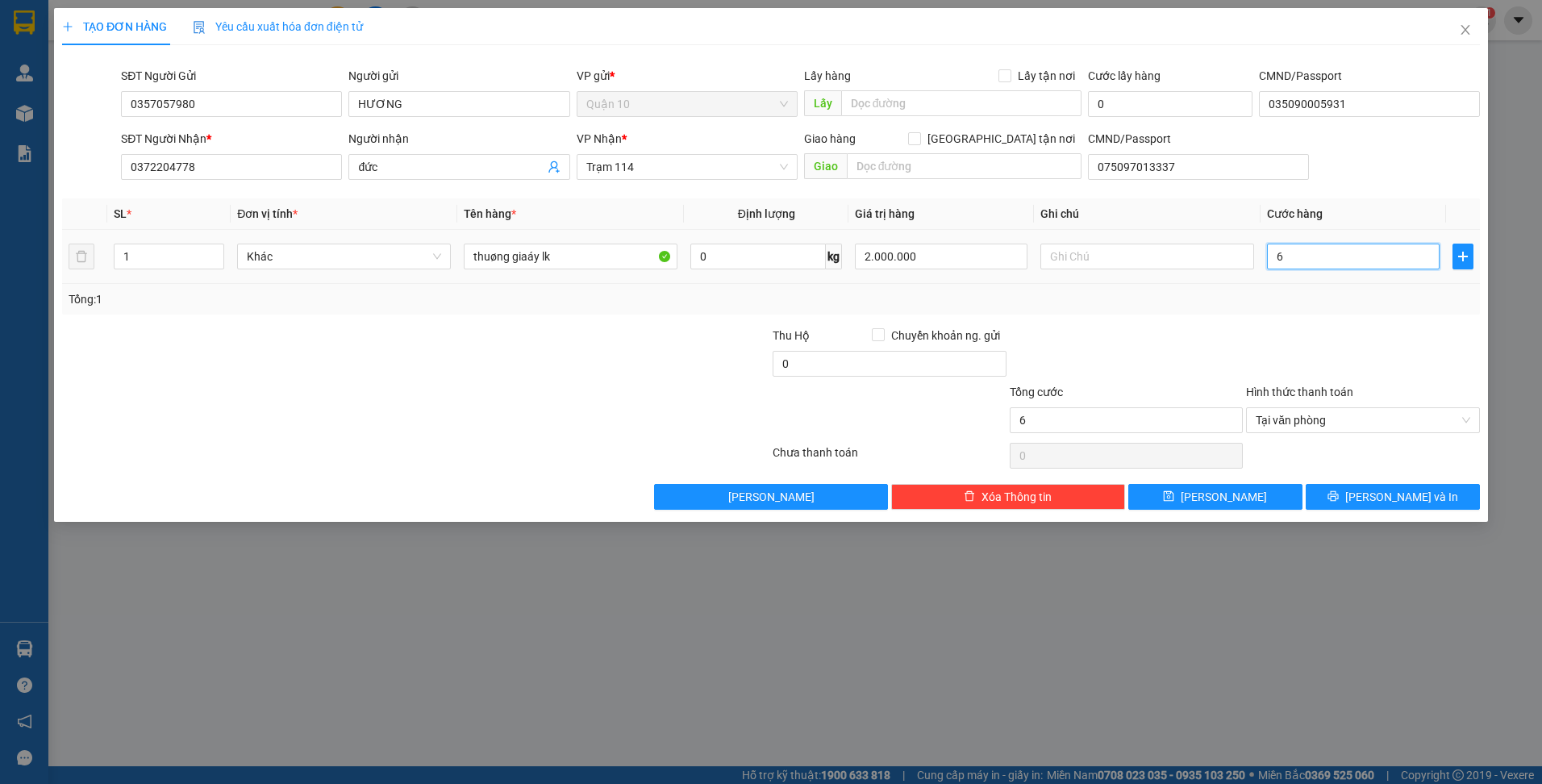
type input "60"
type input "600"
type input "6.000"
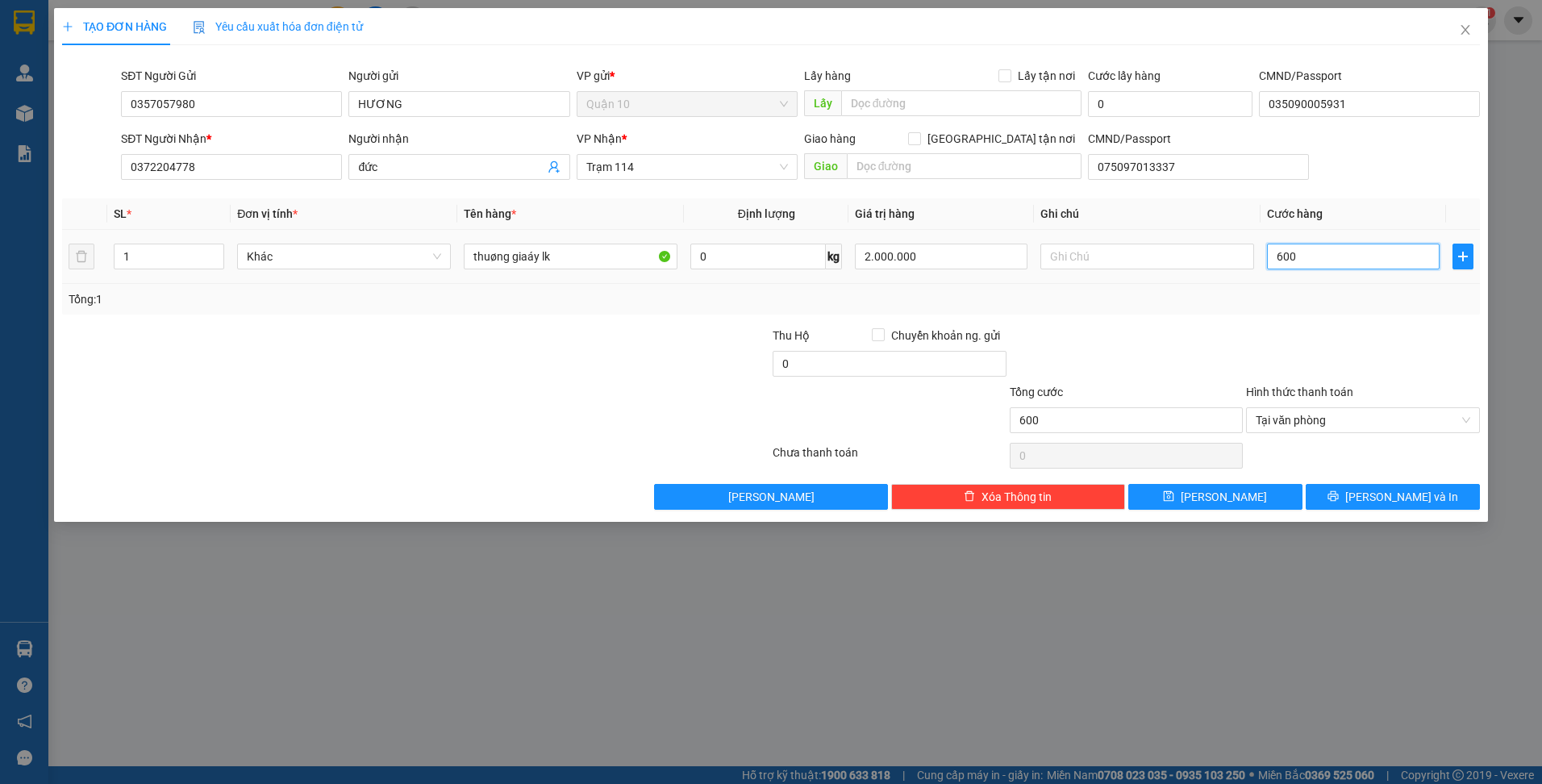
type input "6.000"
type input "60.000"
click at [1329, 344] on div at bounding box center [1363, 355] width 237 height 56
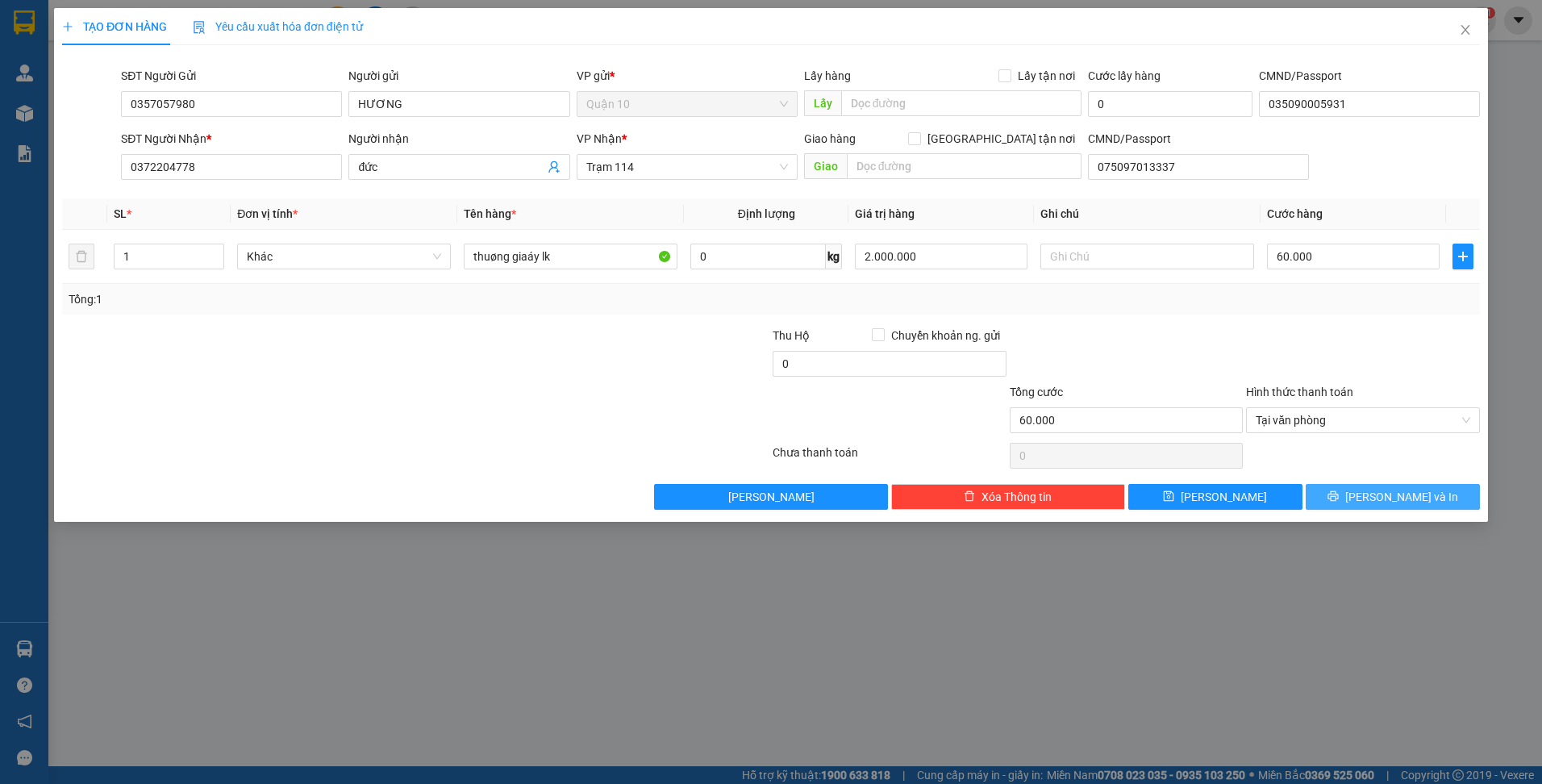
click at [1384, 500] on span "Lưu và In" at bounding box center [1402, 497] width 113 height 18
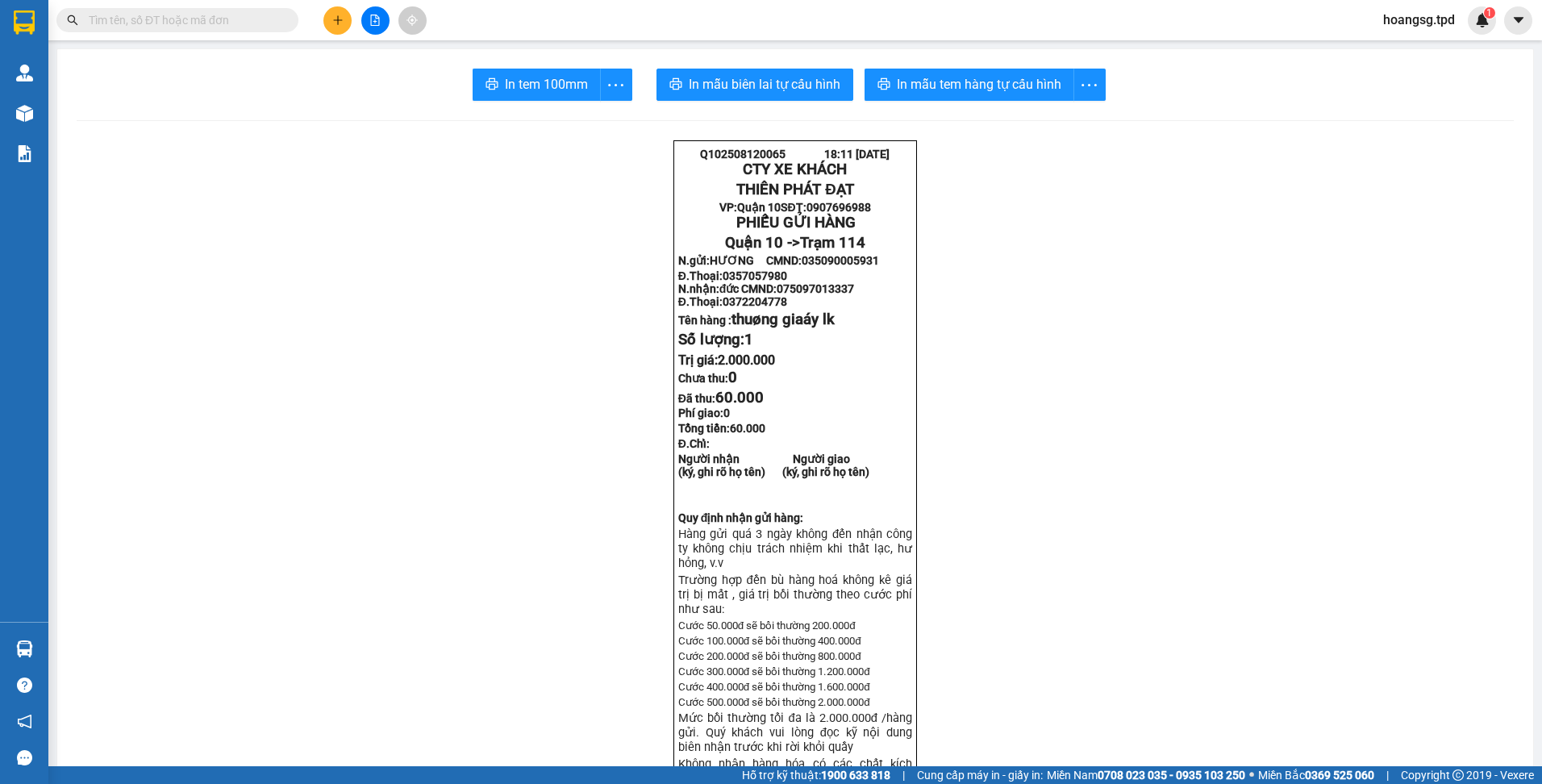
click at [254, 21] on input "text" at bounding box center [184, 20] width 191 height 18
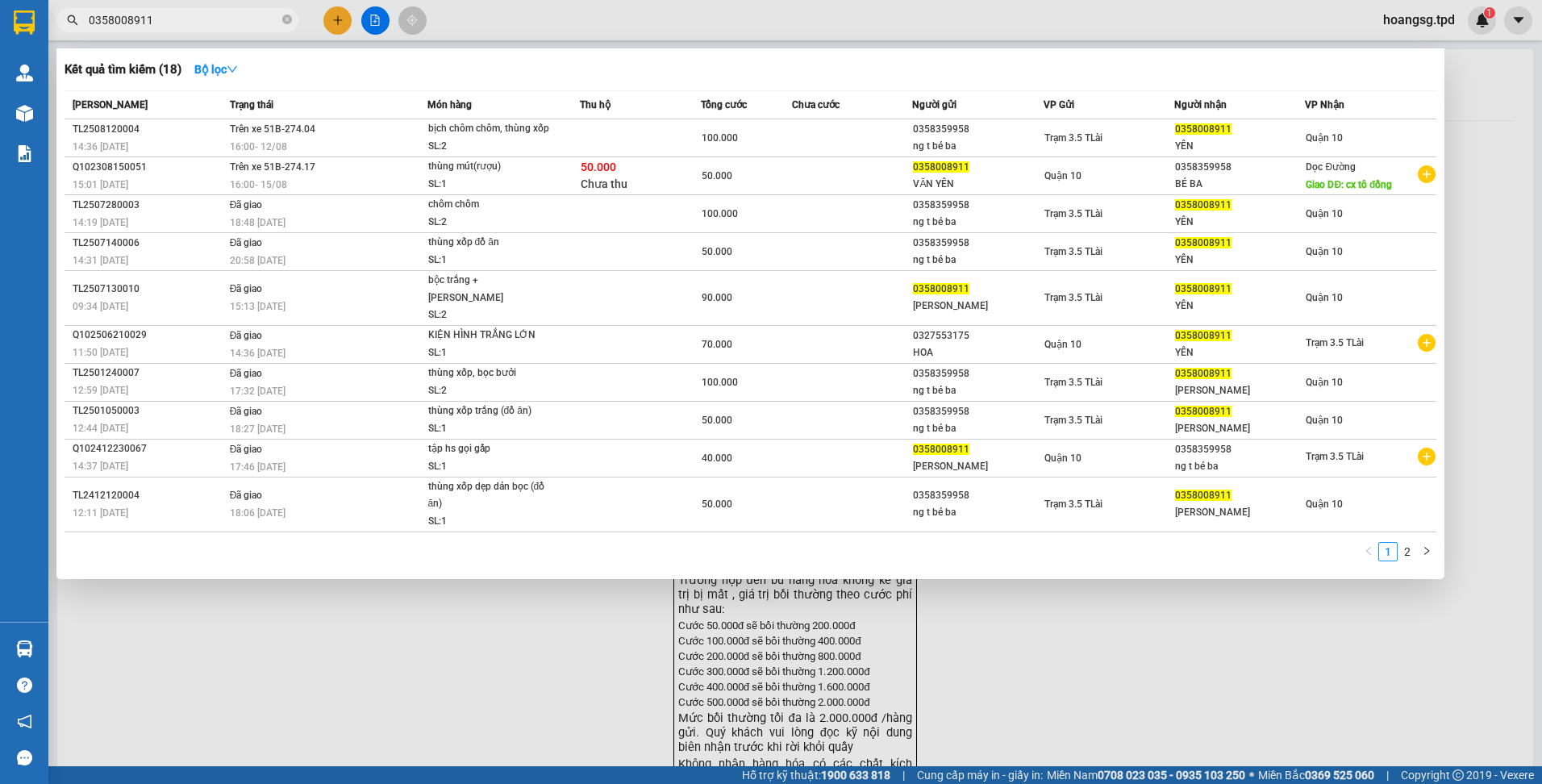
type input "0358008911"
drag, startPoint x: 165, startPoint y: 15, endPoint x: 64, endPoint y: 22, distance: 101.2
click at [64, 22] on span "0358008911" at bounding box center [177, 20] width 242 height 24
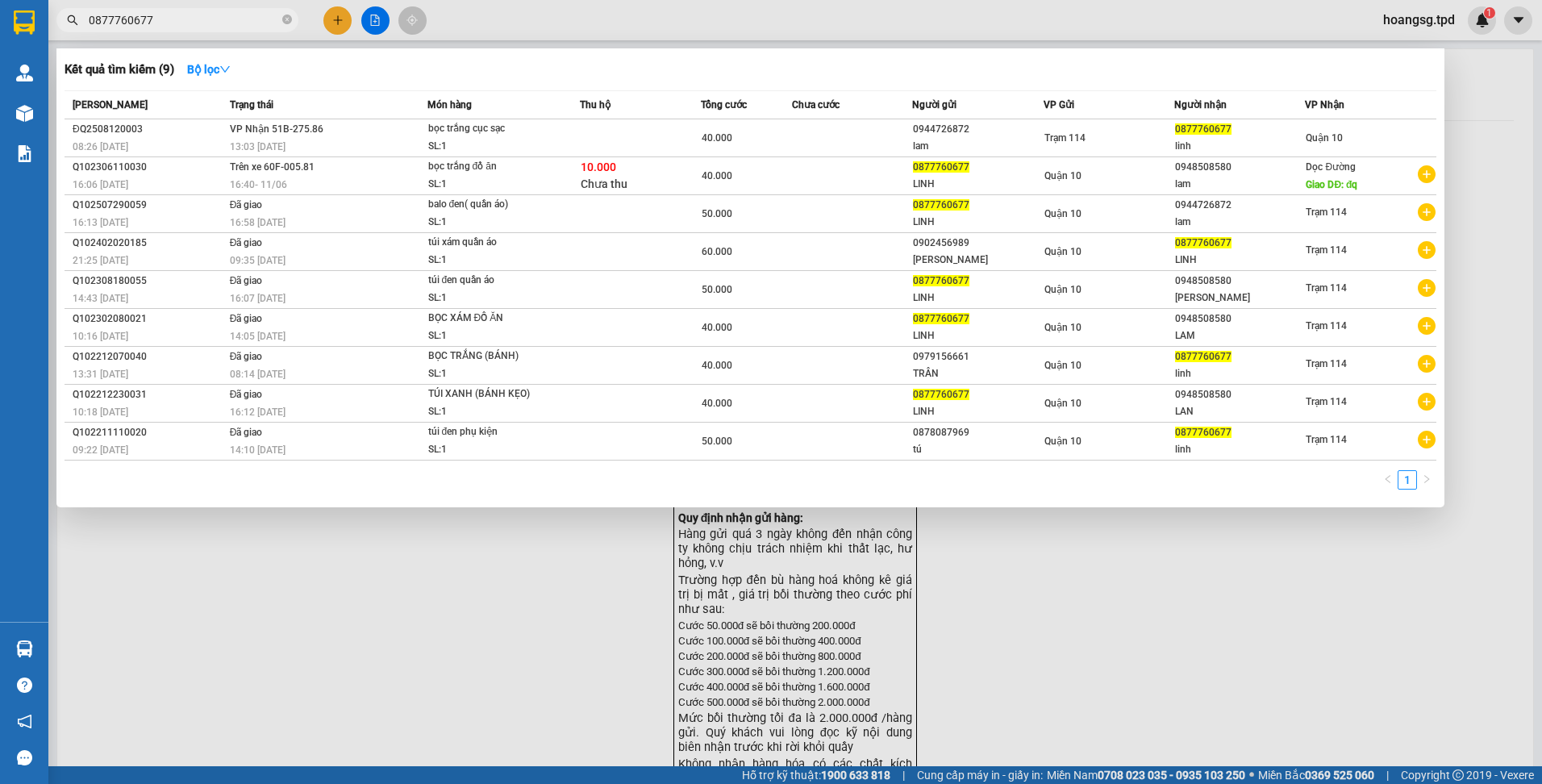
type input "0877760677"
click at [718, 112] on span "Tổng cước" at bounding box center [724, 105] width 46 height 18
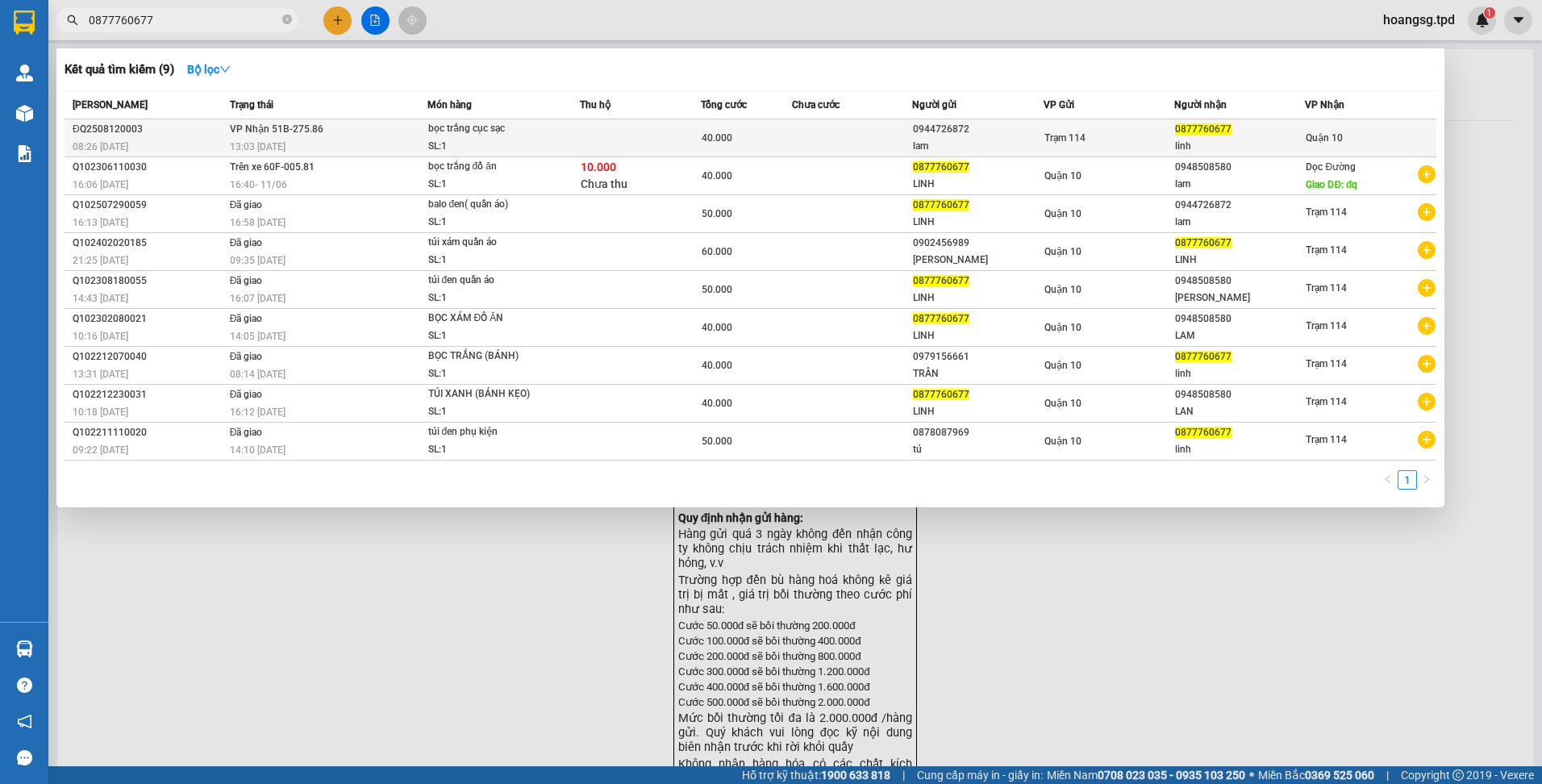
click at [729, 120] on td "40.000" at bounding box center [746, 138] width 90 height 38
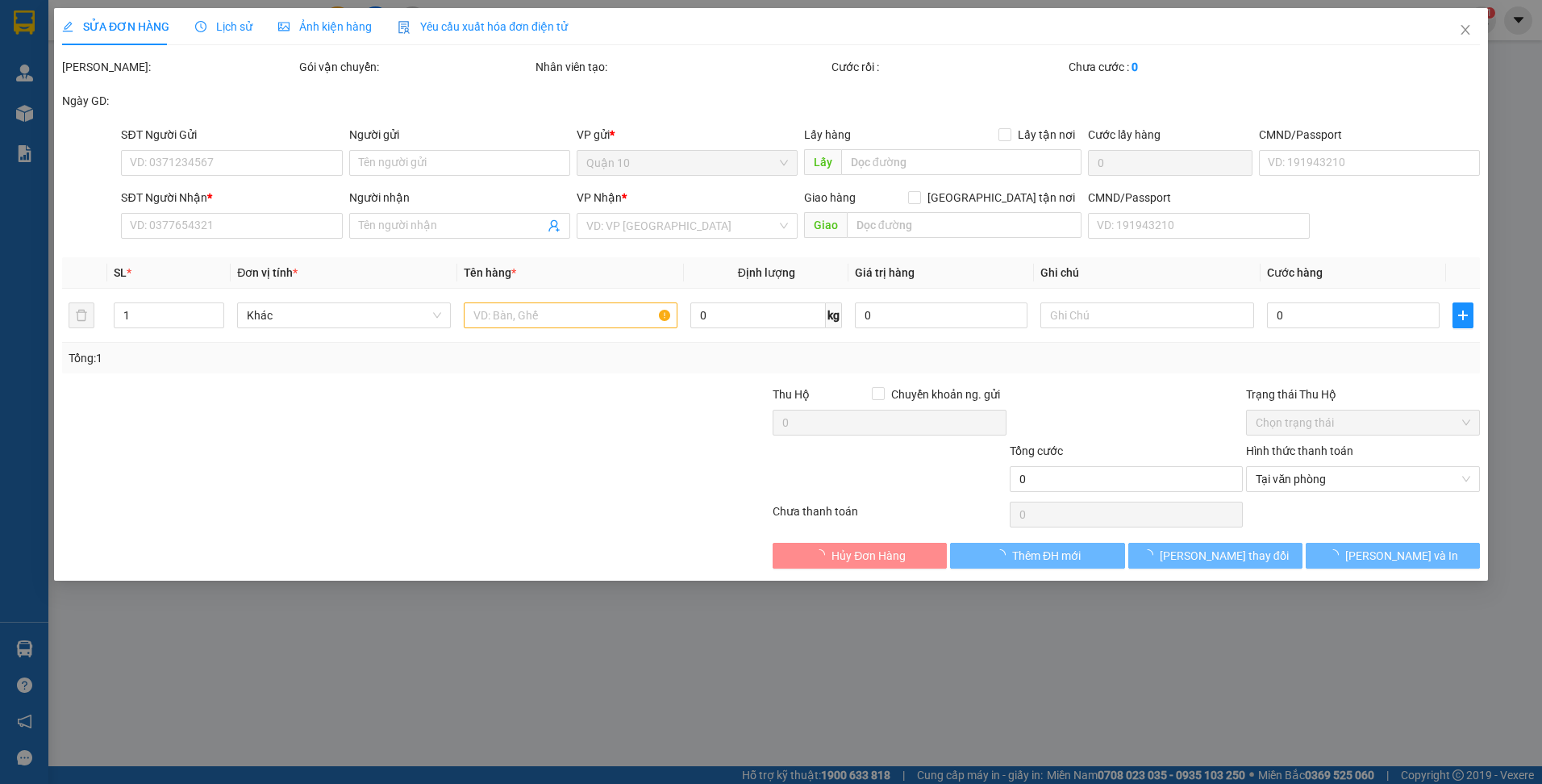
type input "0944726872"
type input "lam"
type input "0877760677"
type input "linh"
type input "40.000"
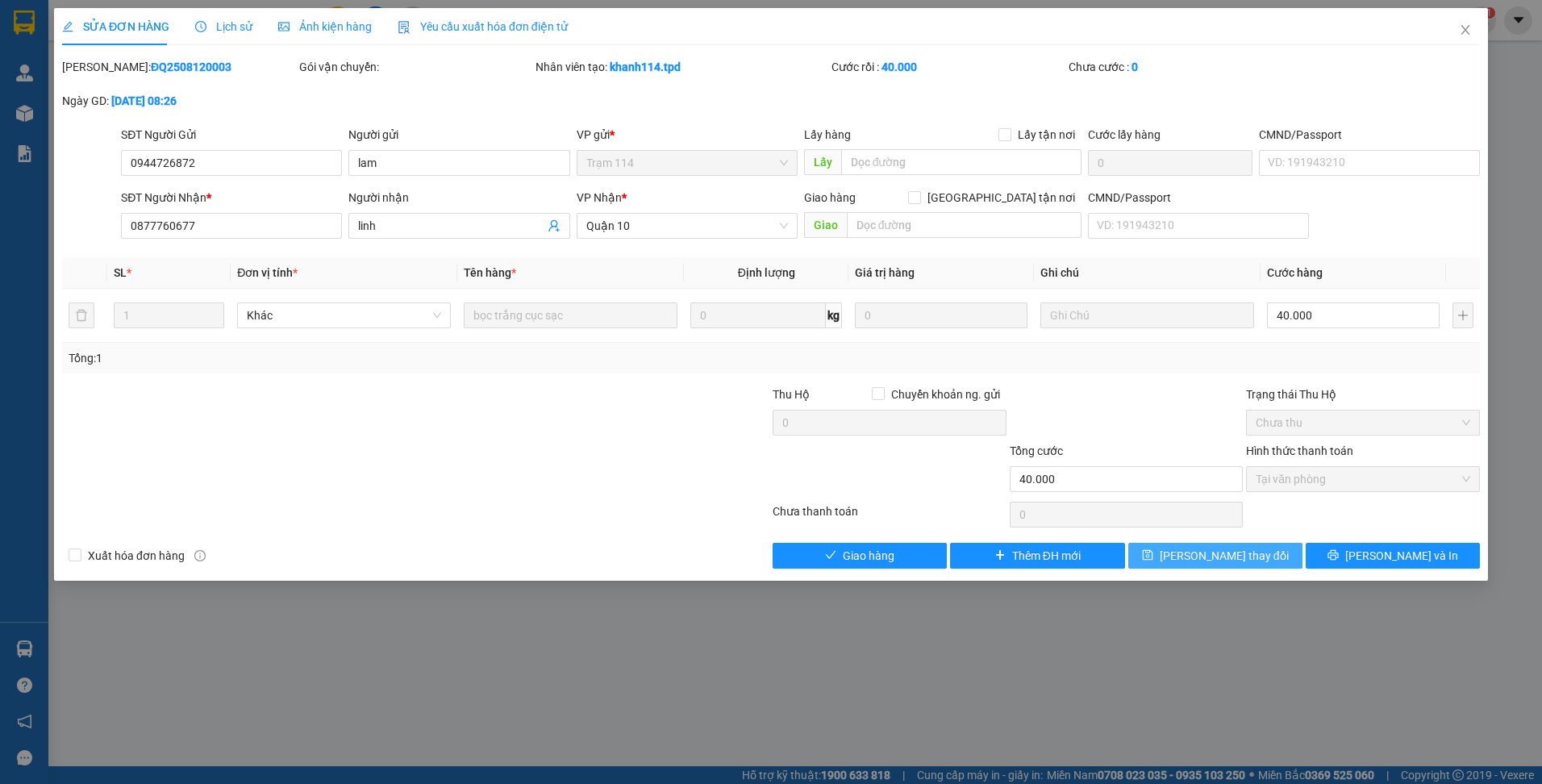
click at [891, 540] on div "Total Paid Fee 40.000 Total UnPaid Fee 0 Cash Collection Total Fee Mã ĐH: ĐQ250…" at bounding box center [771, 313] width 1418 height 510
click at [887, 552] on span "Giao hàng" at bounding box center [868, 556] width 51 height 18
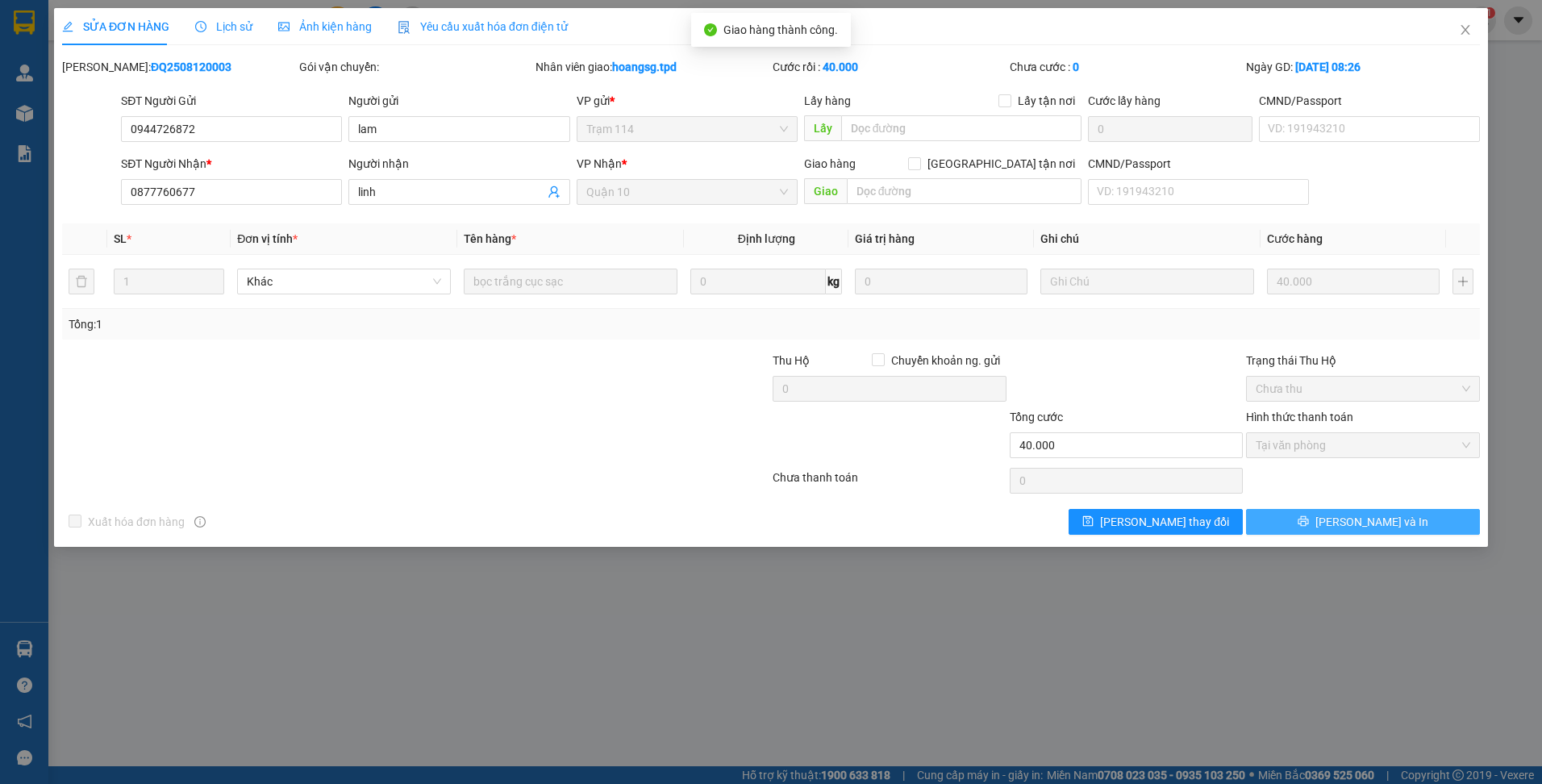
click at [1394, 525] on span "Lưu và In" at bounding box center [1372, 522] width 113 height 18
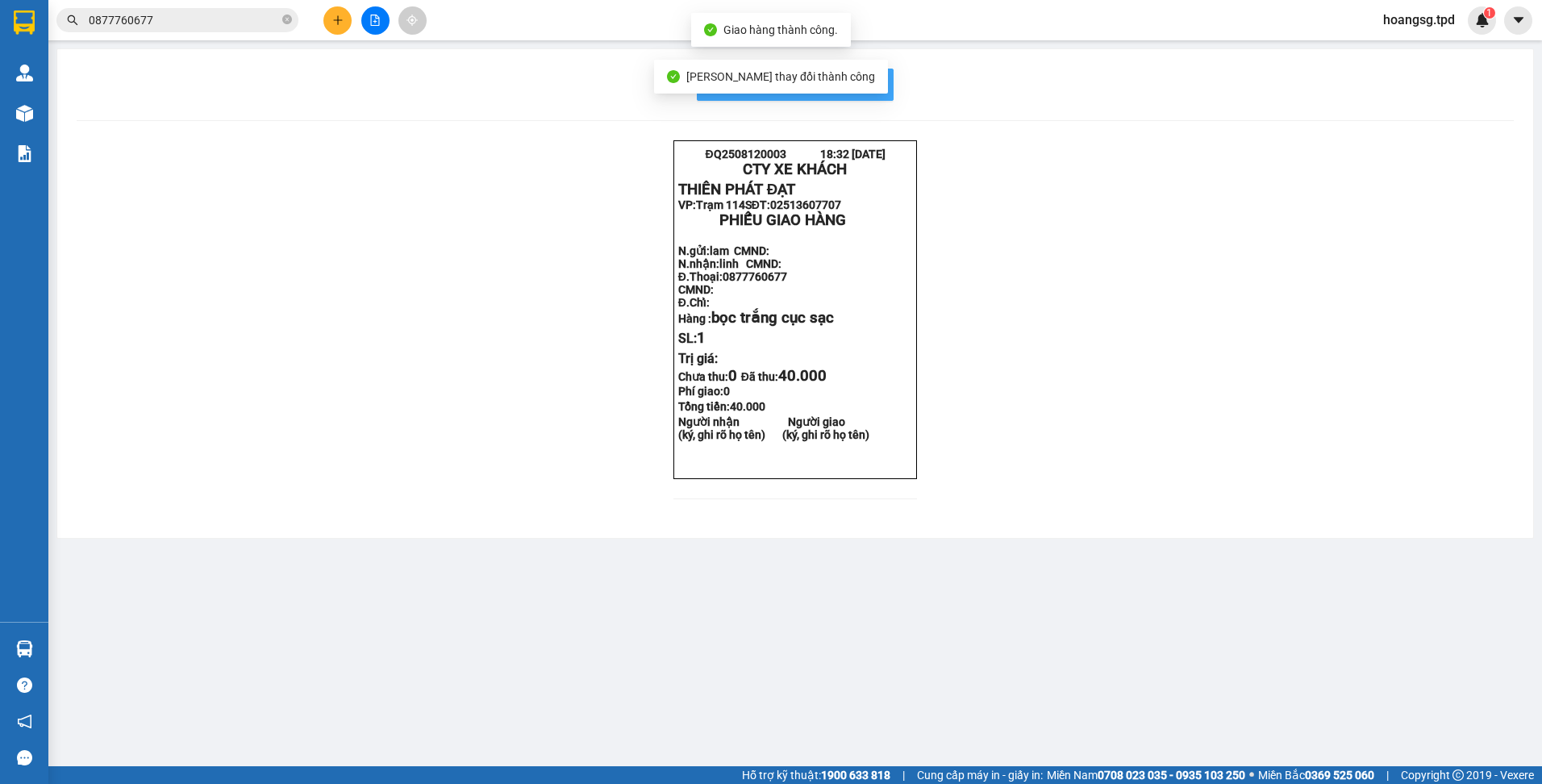
click at [876, 91] on span "In mẫu biên lai tự cấu hình" at bounding box center [805, 84] width 152 height 20
